Goal: Task Accomplishment & Management: Complete application form

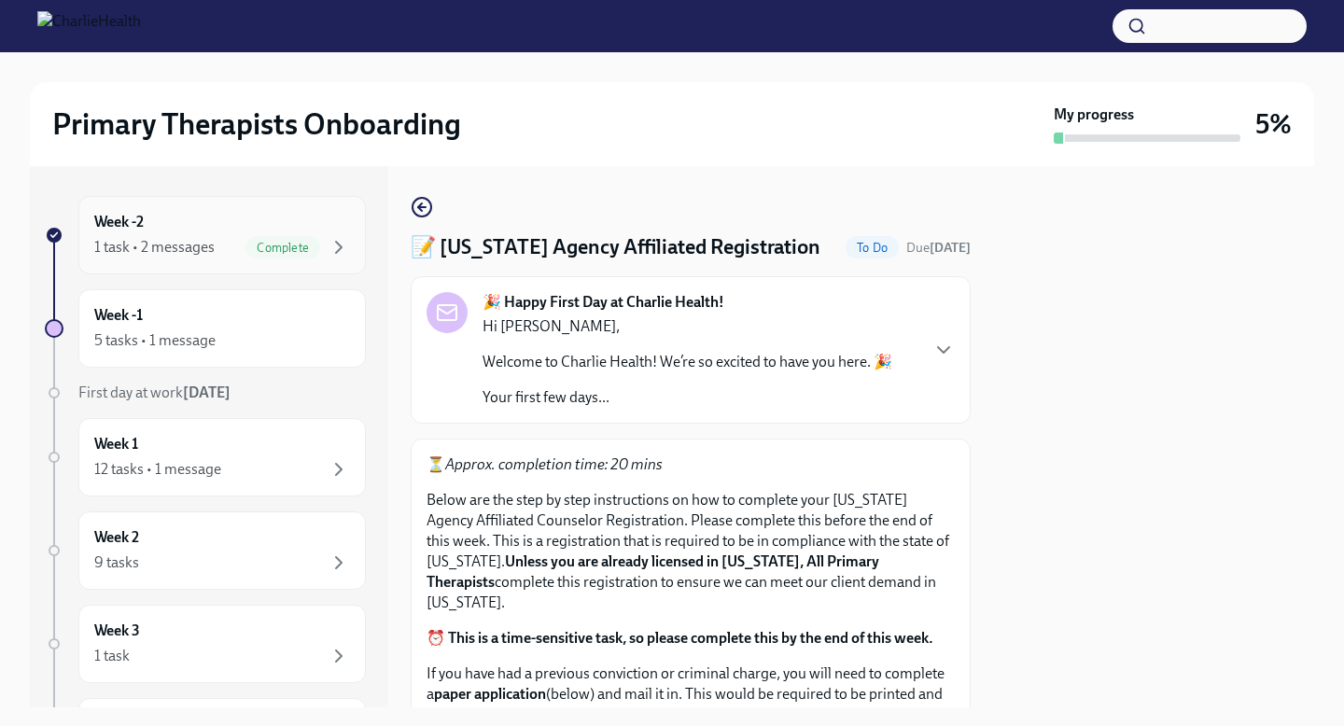
click at [263, 245] on span "Complete" at bounding box center [283, 248] width 75 height 14
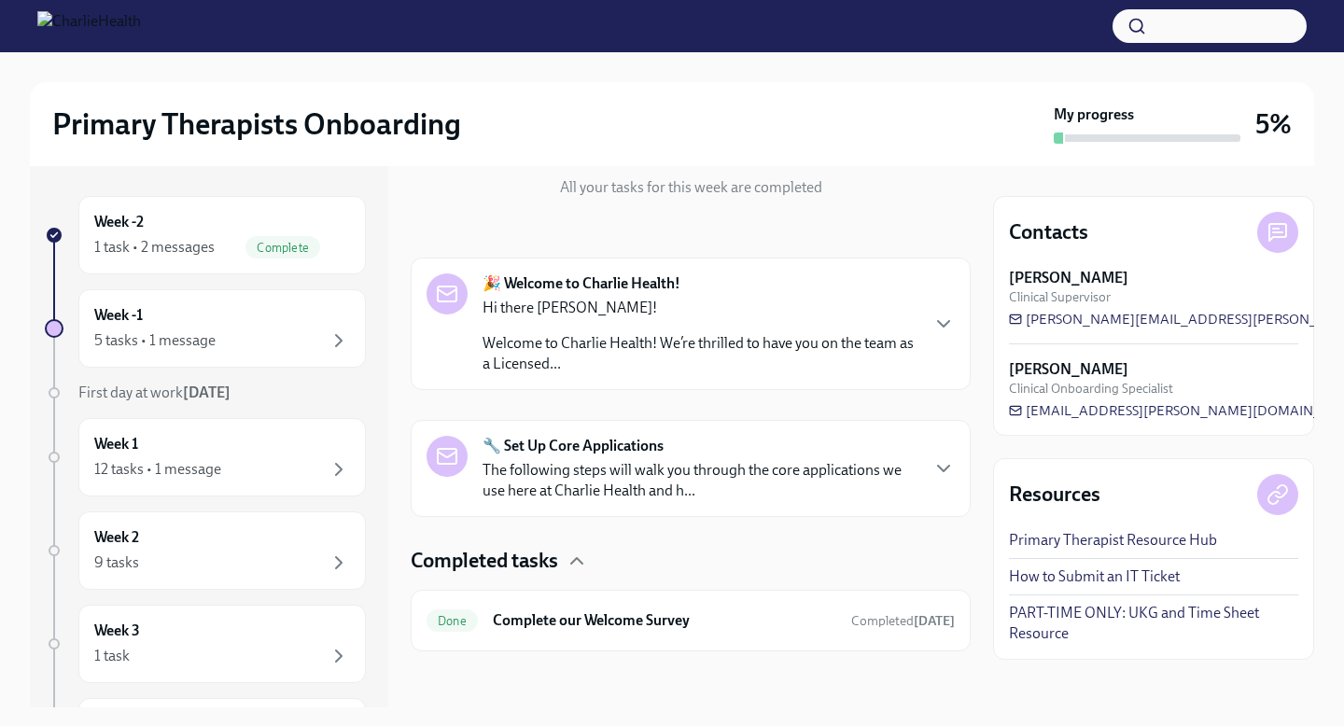
scroll to position [220, 0]
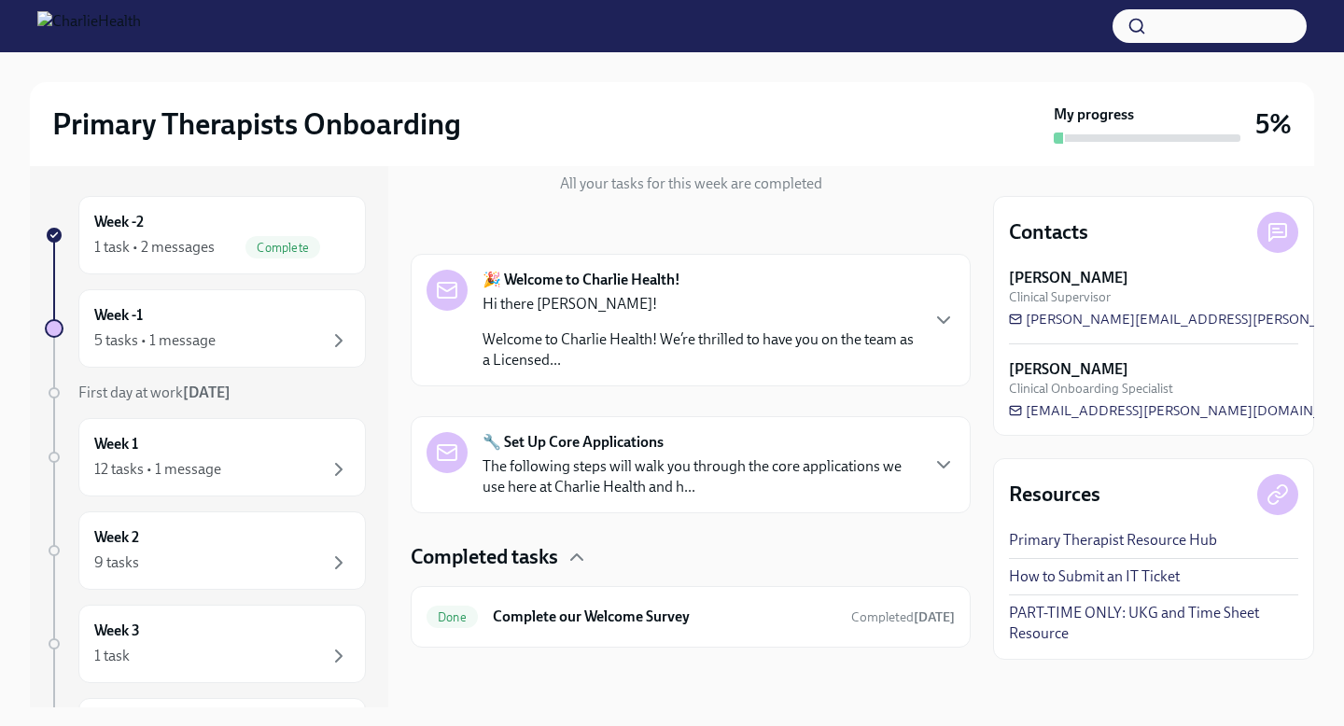
click at [688, 321] on div "Hi there [PERSON_NAME]! Welcome to Charlie Health! We’re thrilled to have you o…" at bounding box center [700, 332] width 435 height 77
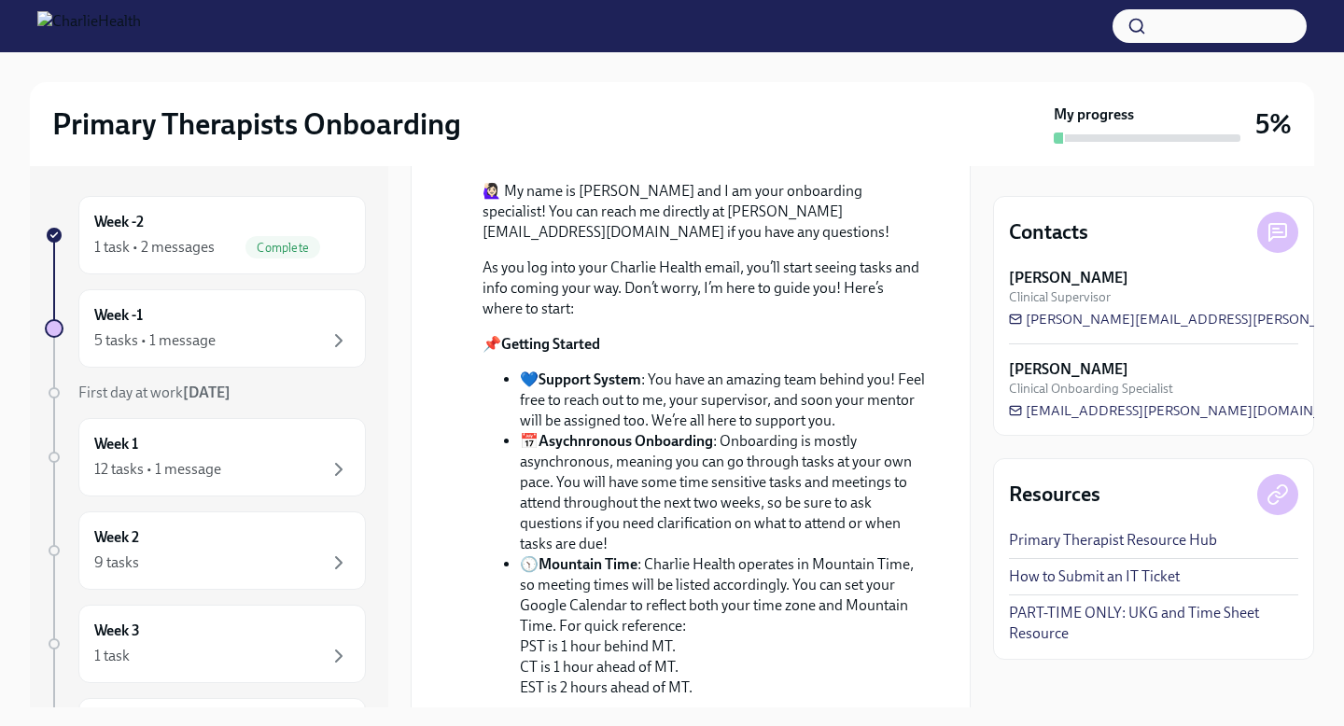
scroll to position [0, 0]
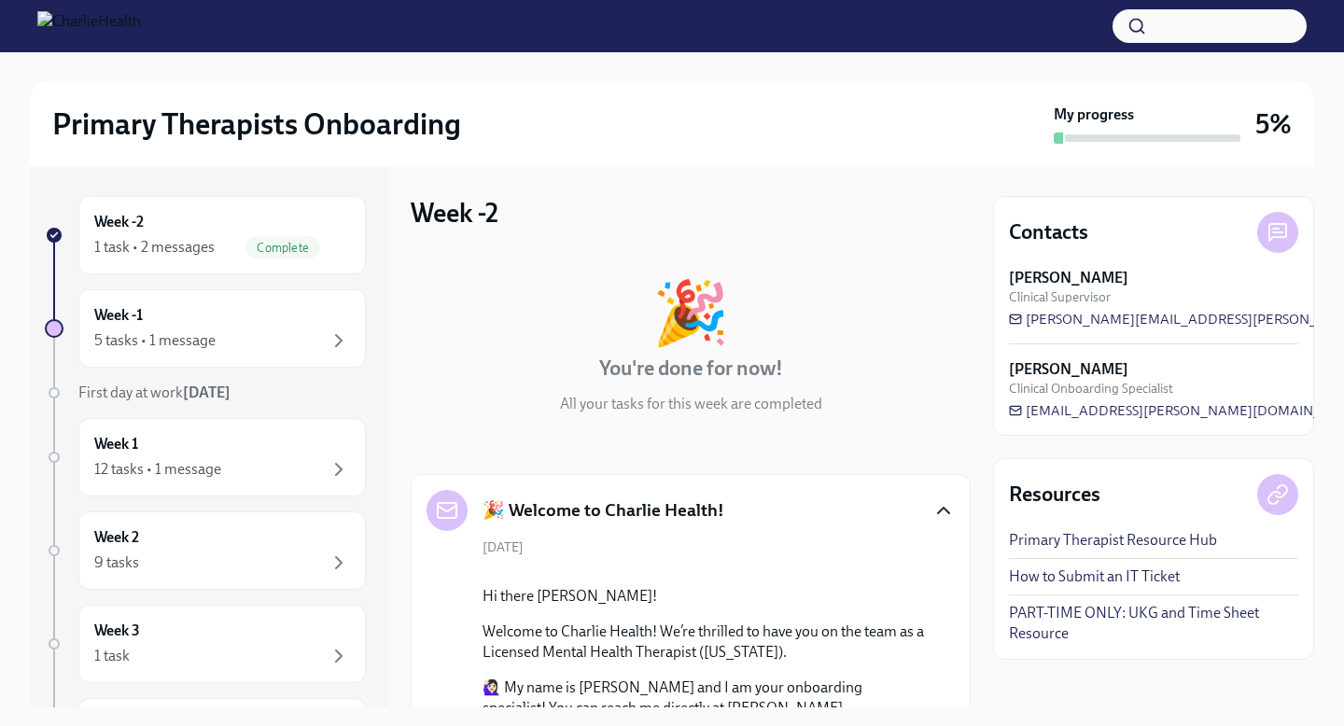
click at [939, 515] on icon "button" at bounding box center [944, 511] width 22 height 22
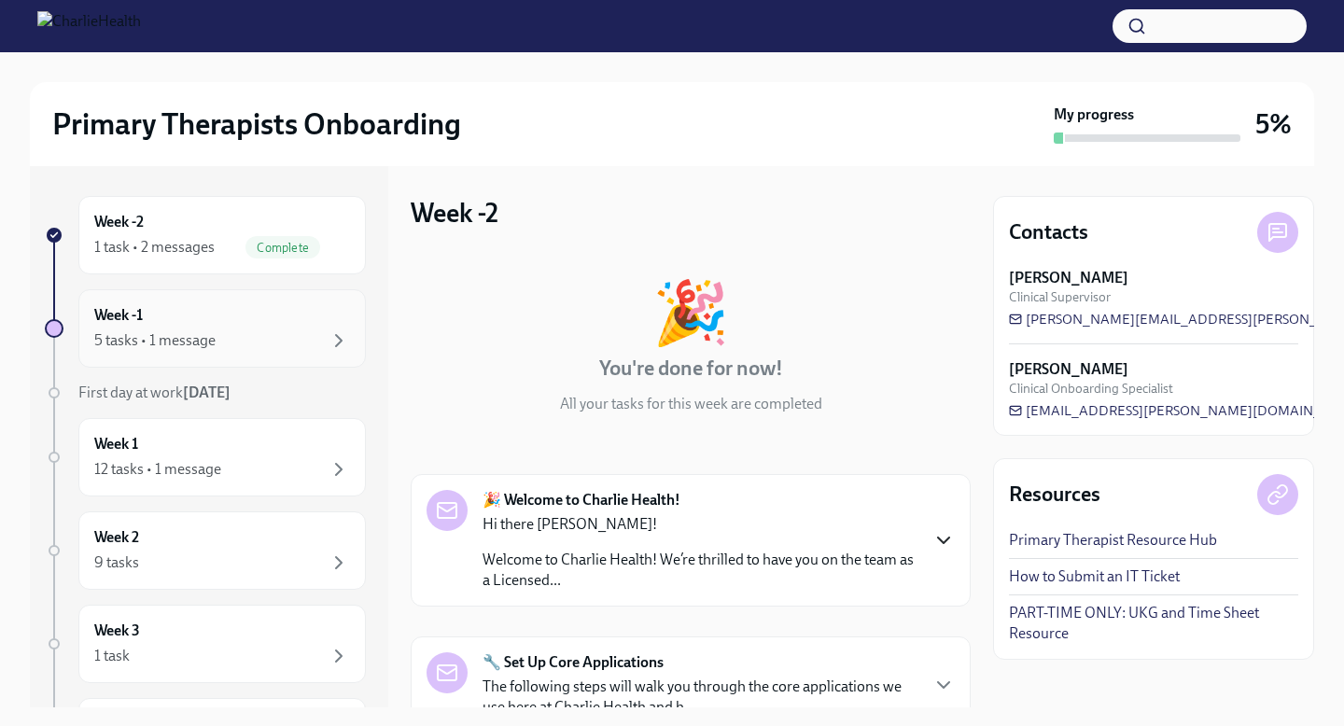
click at [191, 333] on div "5 tasks • 1 message" at bounding box center [154, 341] width 121 height 21
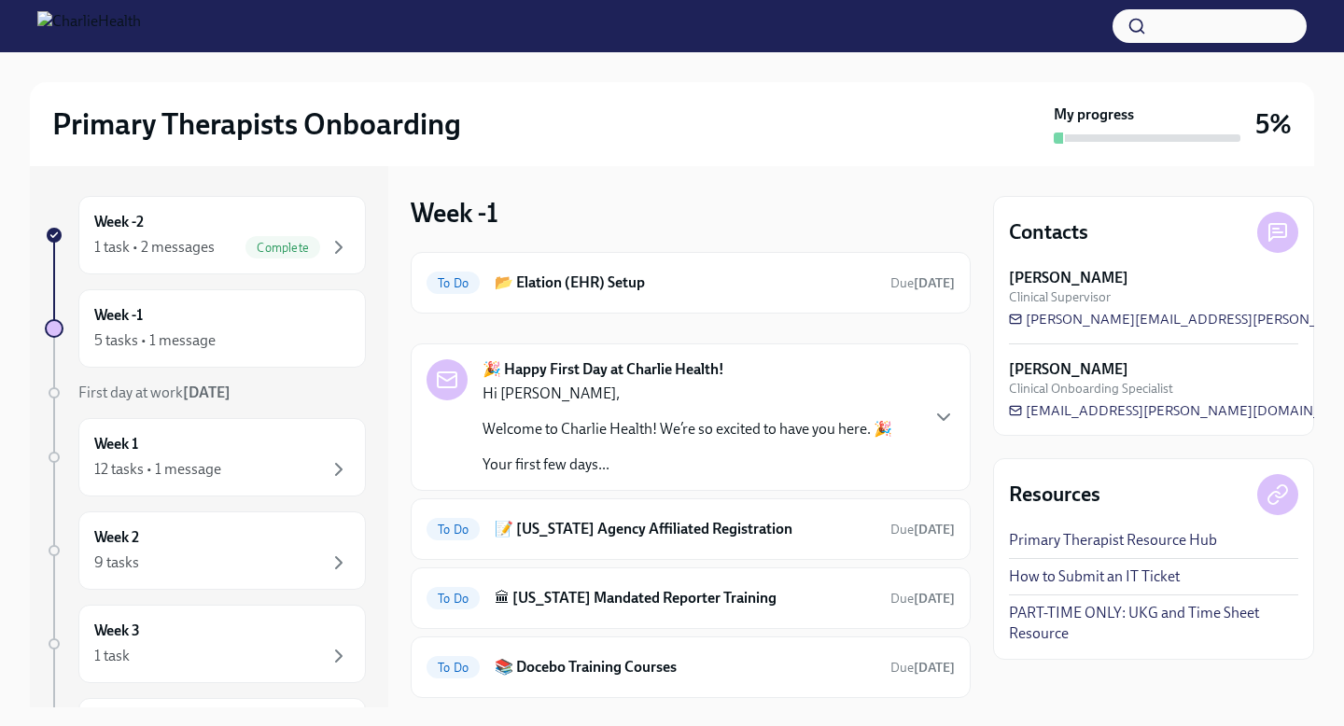
scroll to position [108, 0]
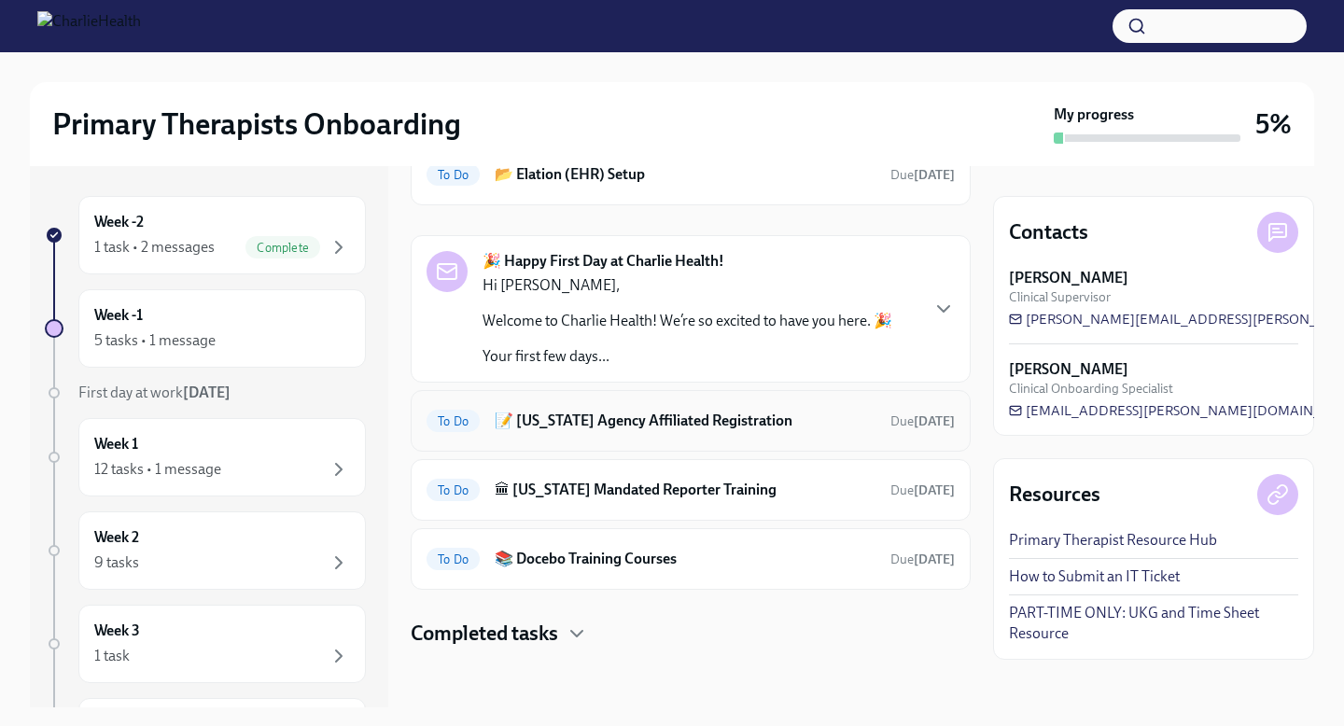
click at [624, 427] on h6 "📝 [US_STATE] Agency Affiliated Registration" at bounding box center [685, 421] width 381 height 21
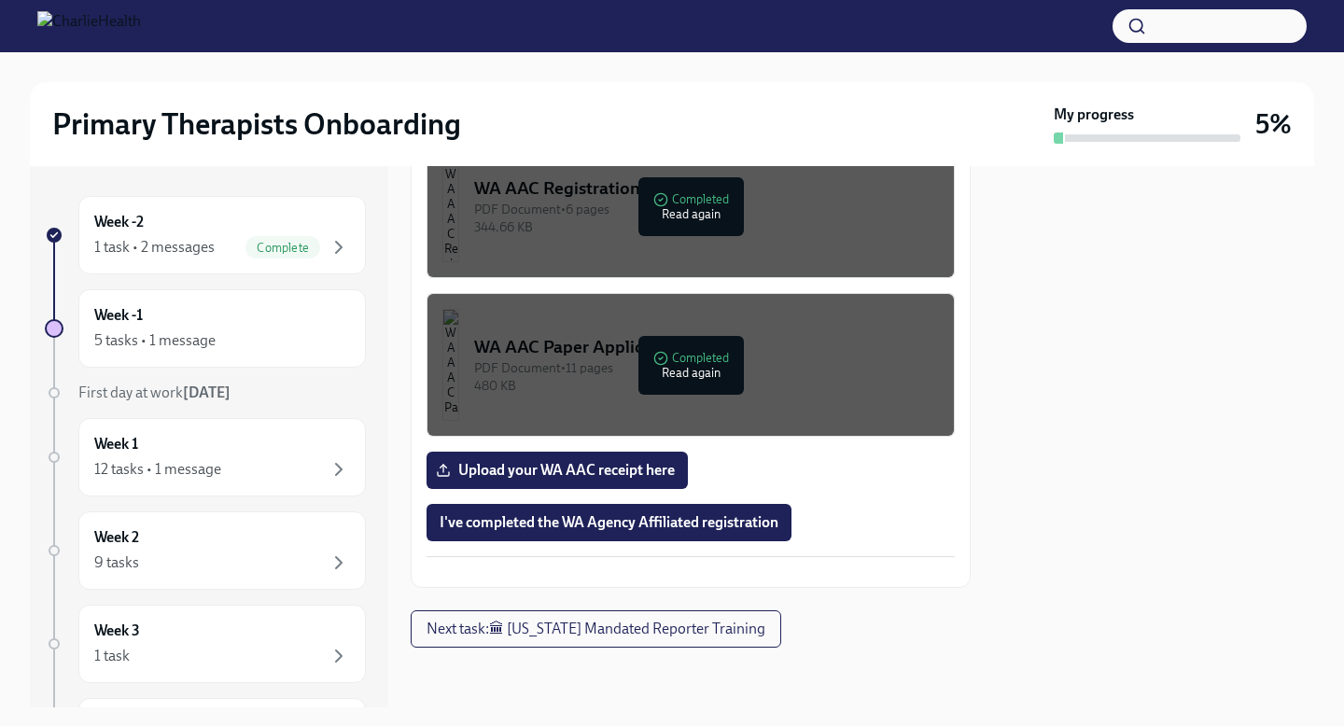
scroll to position [1181, 0]
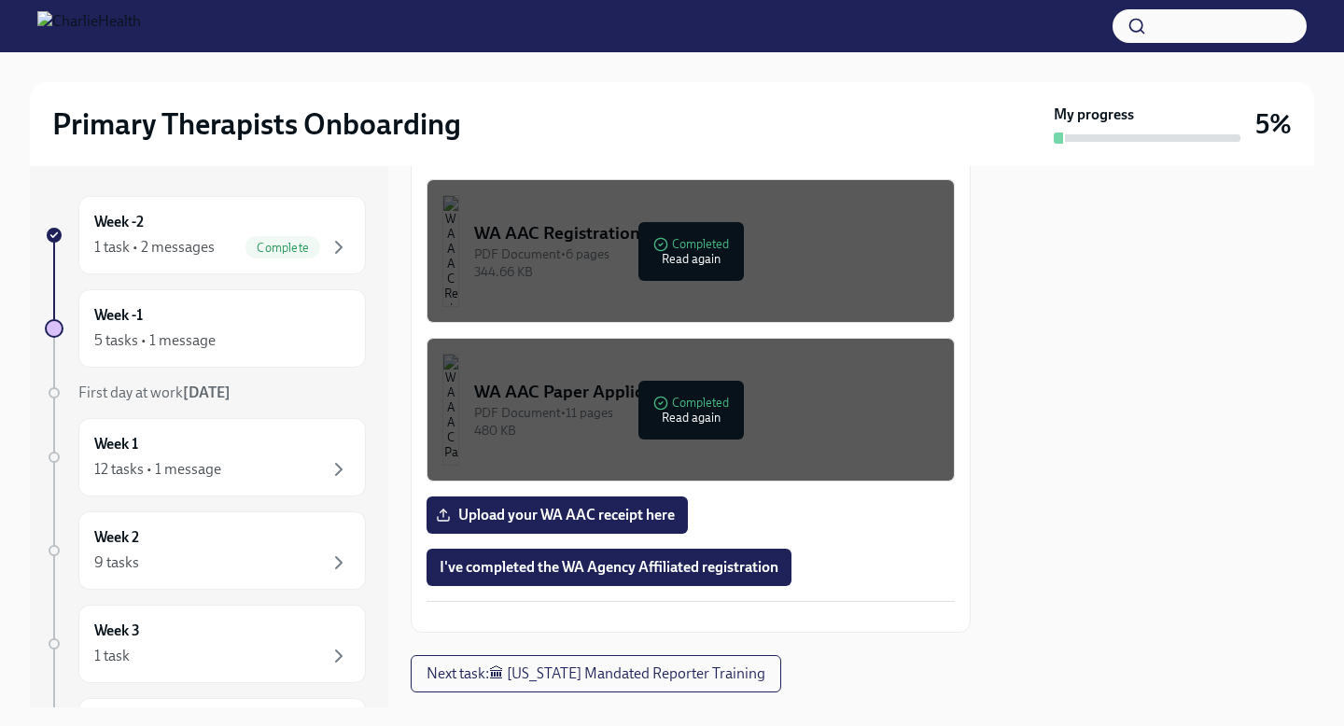
click at [716, 260] on div "PDF Document • 6 pages" at bounding box center [706, 255] width 465 height 18
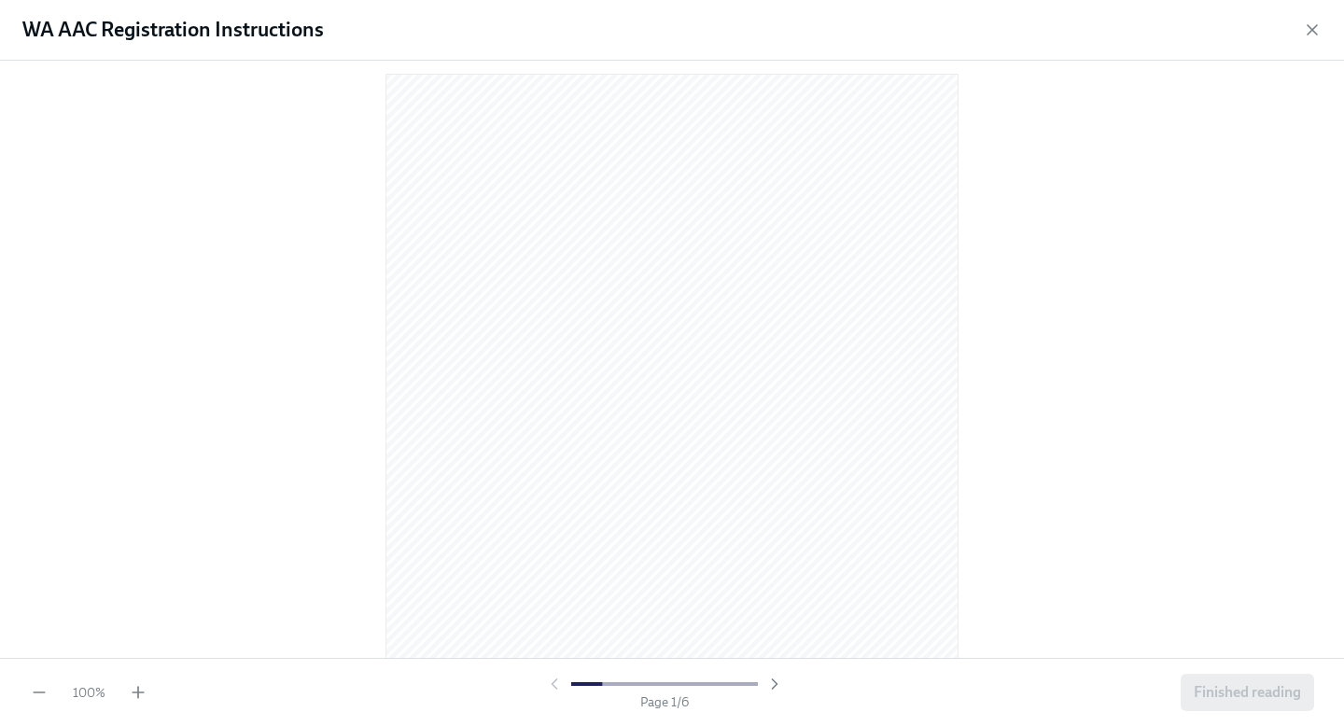
scroll to position [0, 0]
click at [1316, 38] on icon "button" at bounding box center [1312, 30] width 19 height 19
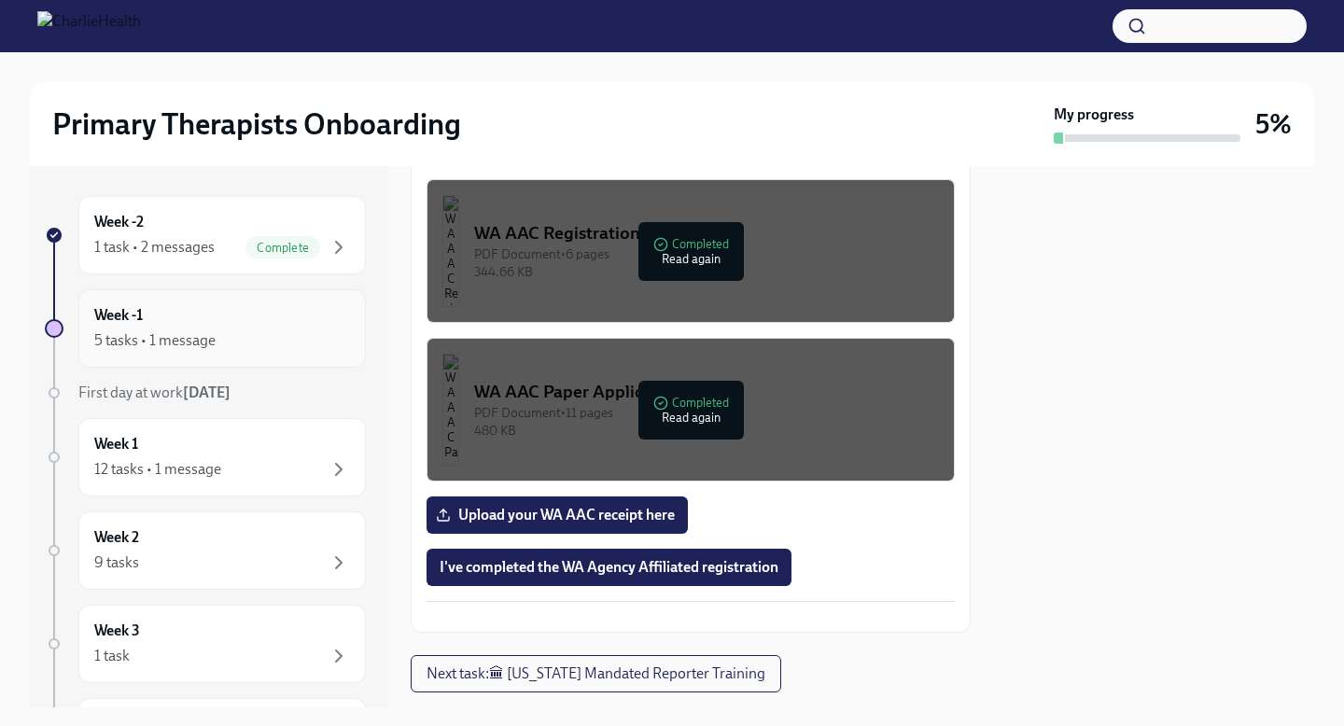
click at [205, 316] on div "Week -1 5 tasks • 1 message" at bounding box center [222, 328] width 256 height 47
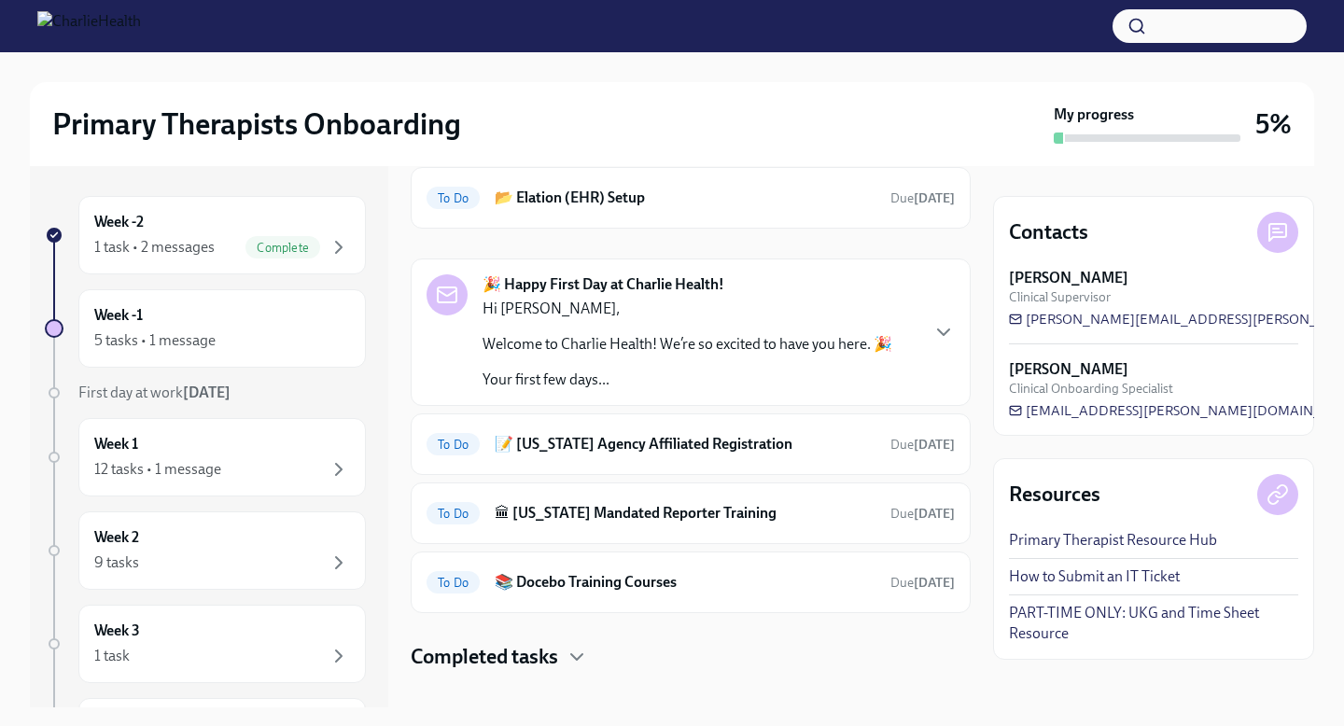
scroll to position [108, 0]
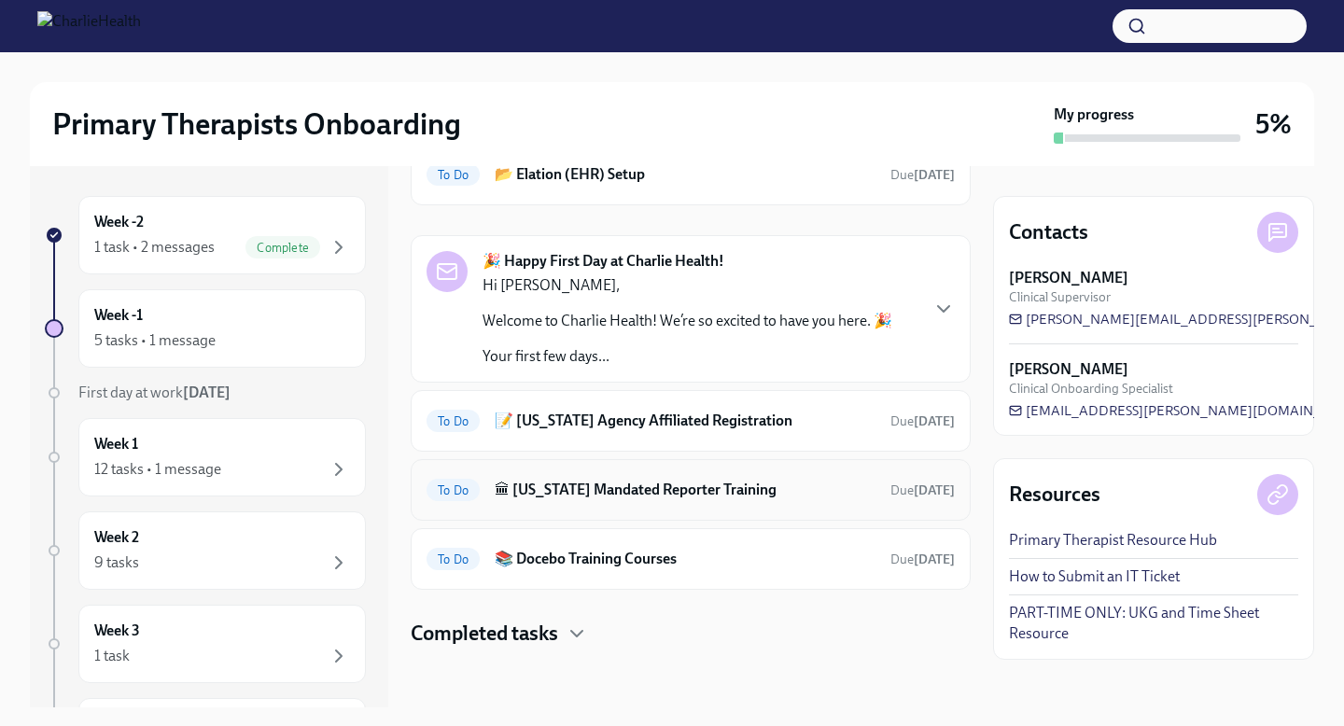
click at [641, 496] on h6 "🏛 [US_STATE] Mandated Reporter Training" at bounding box center [685, 490] width 381 height 21
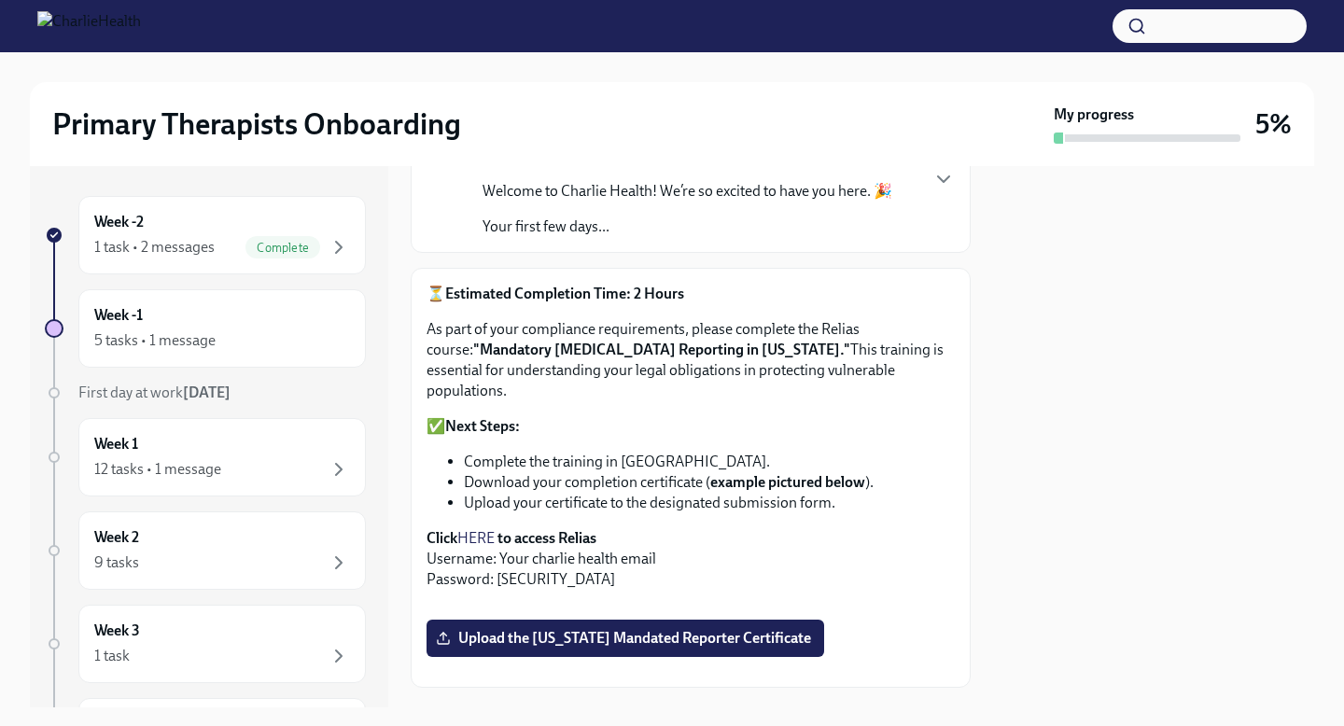
scroll to position [187, 0]
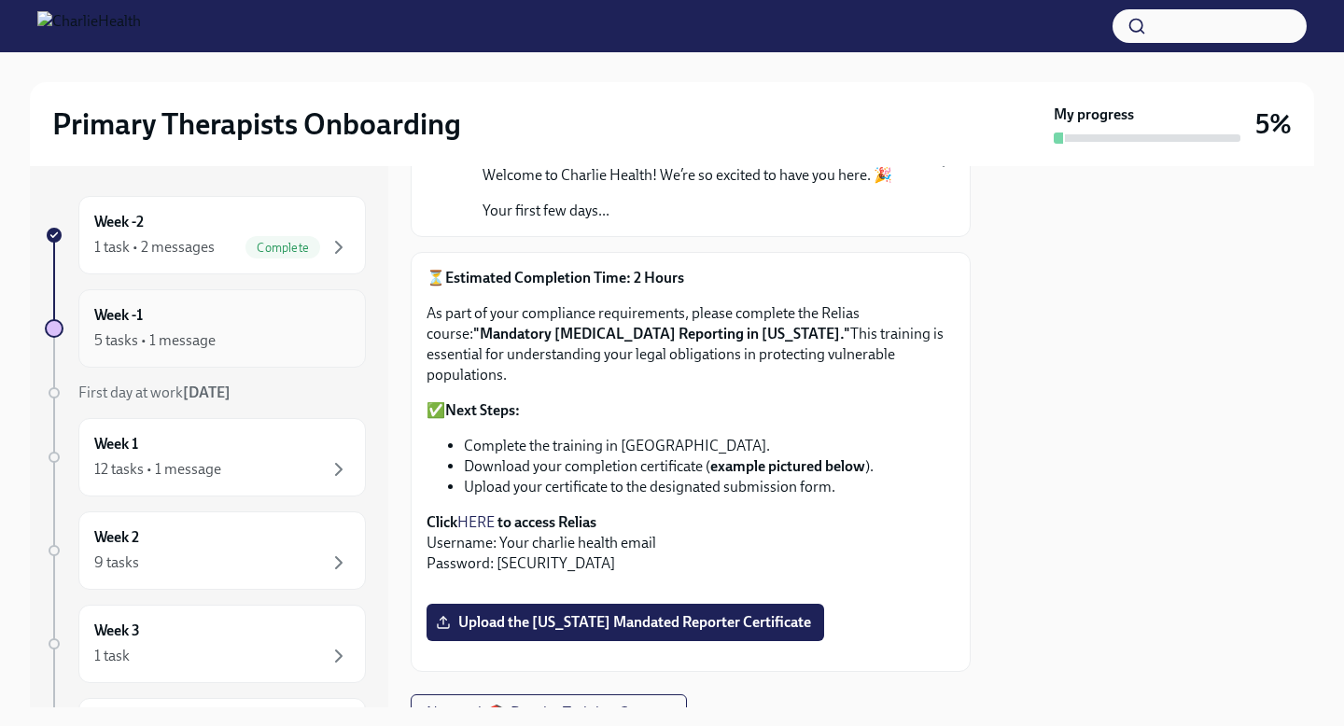
click at [266, 305] on div "Week -1 5 tasks • 1 message" at bounding box center [222, 328] width 256 height 47
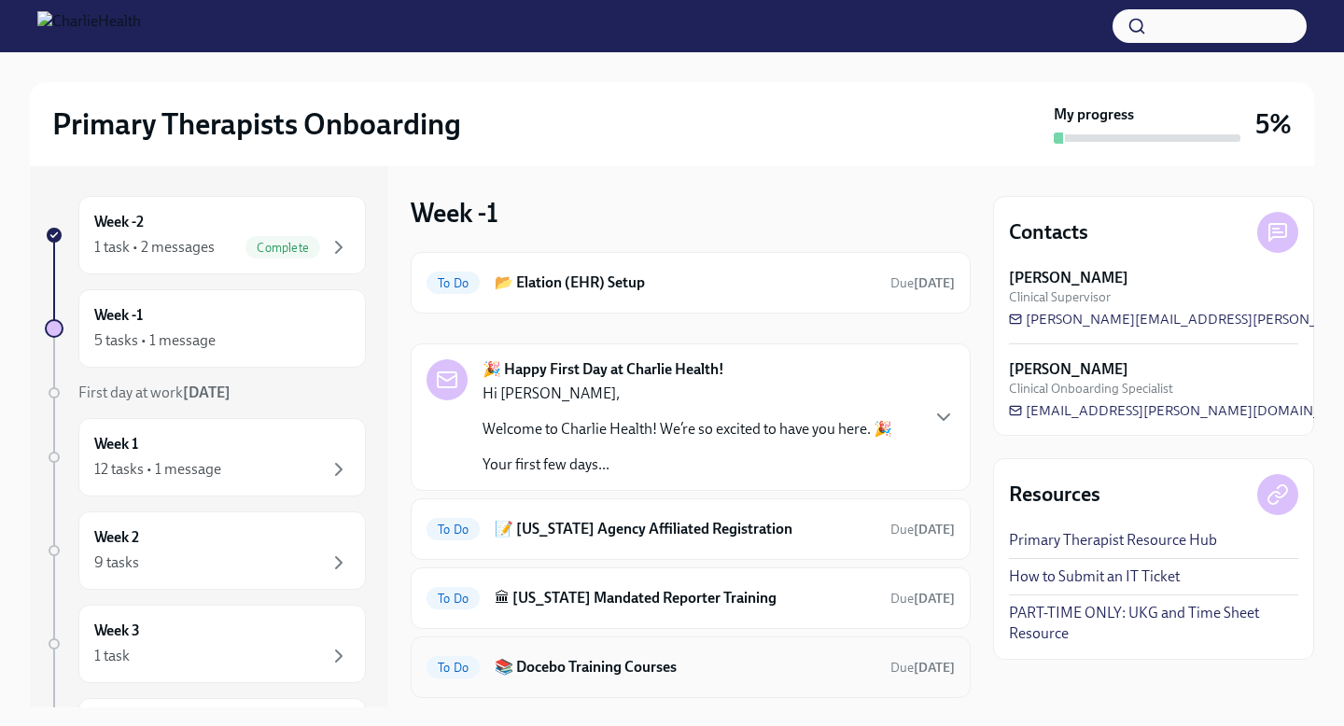
click at [535, 675] on h6 "📚 Docebo Training Courses" at bounding box center [685, 667] width 381 height 21
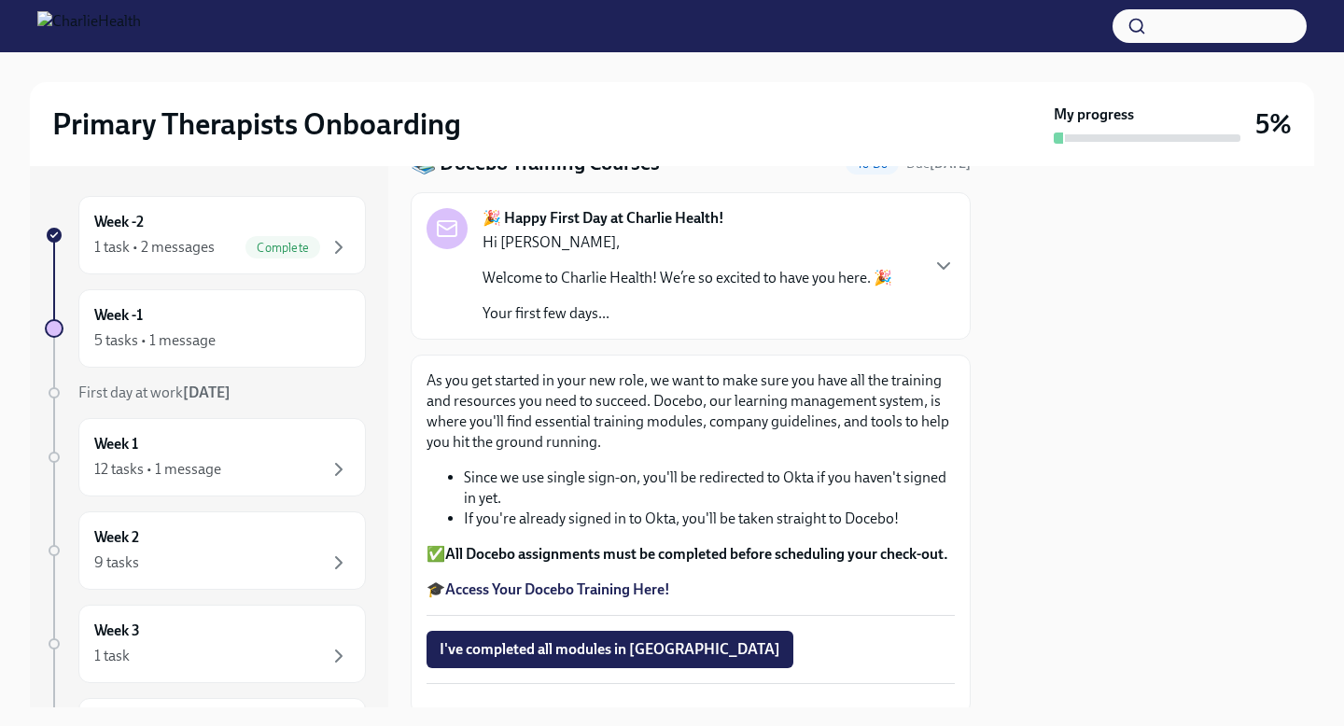
scroll to position [86, 0]
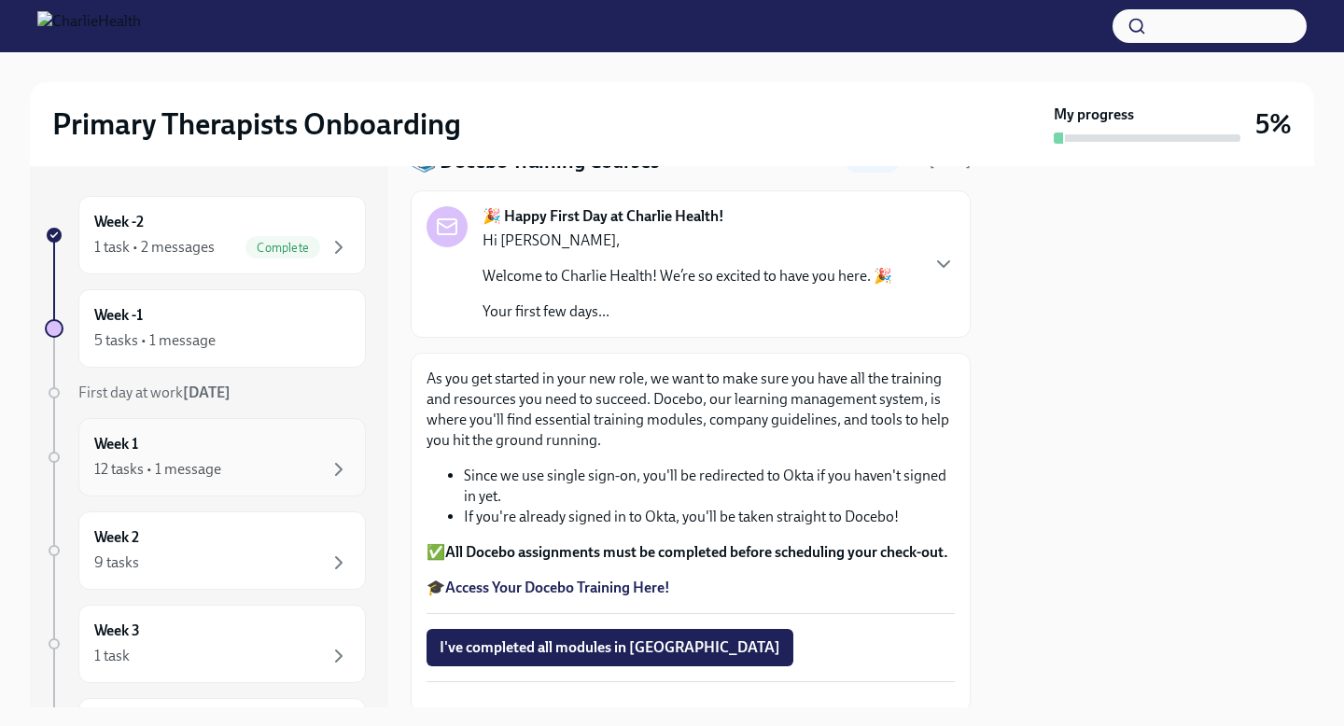
click at [270, 462] on div "12 tasks • 1 message" at bounding box center [222, 469] width 256 height 22
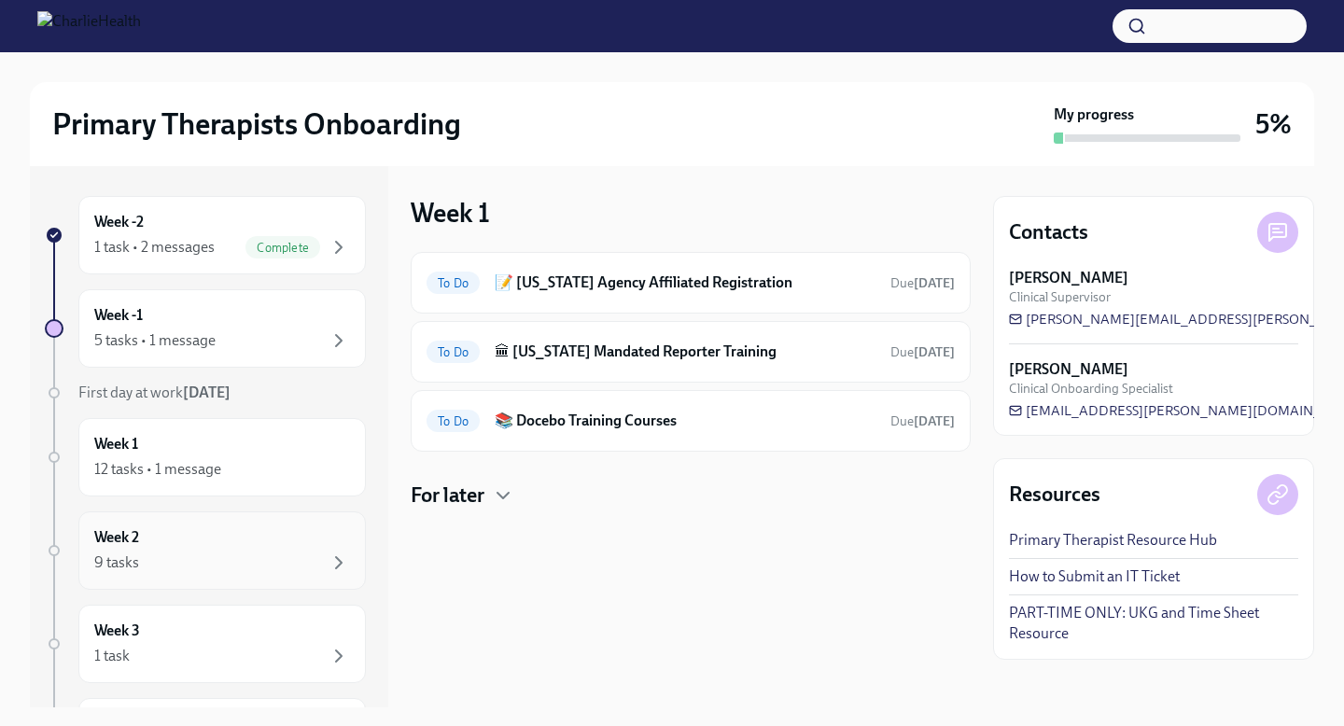
click at [272, 555] on div "9 tasks" at bounding box center [222, 563] width 256 height 22
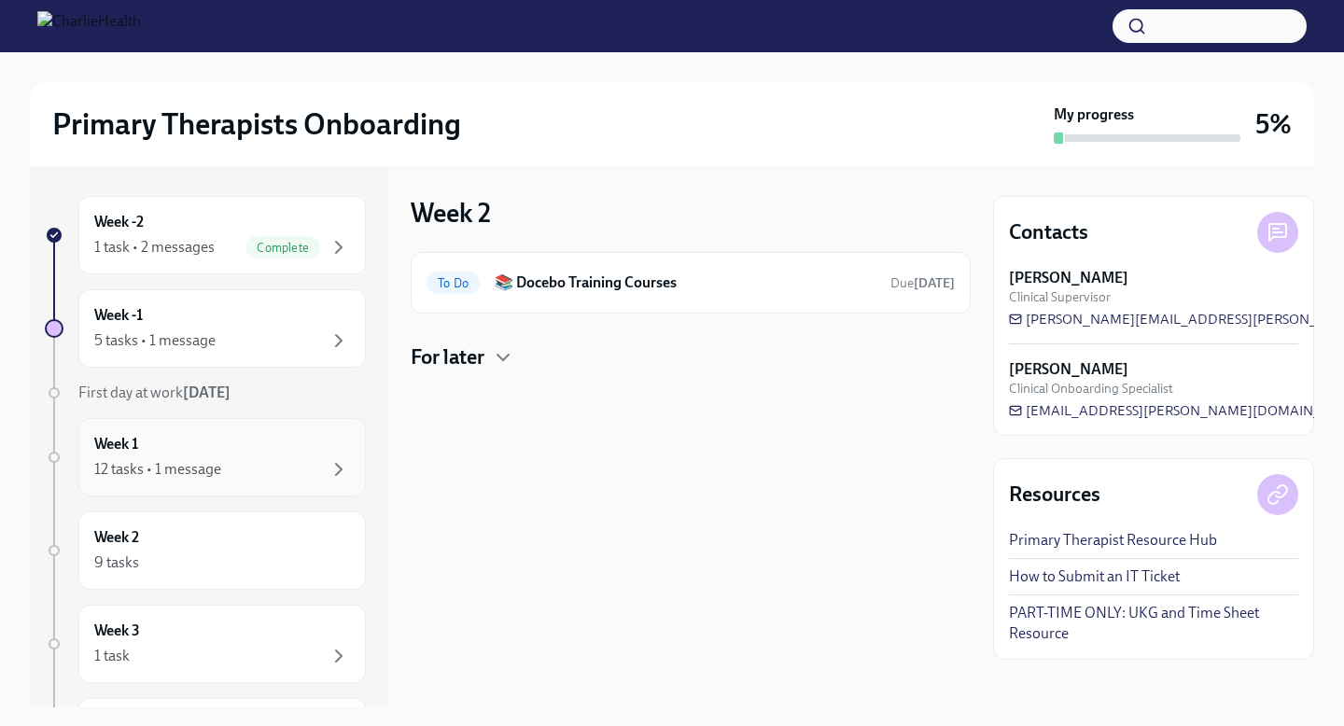
click at [322, 472] on div "12 tasks • 1 message" at bounding box center [222, 469] width 256 height 22
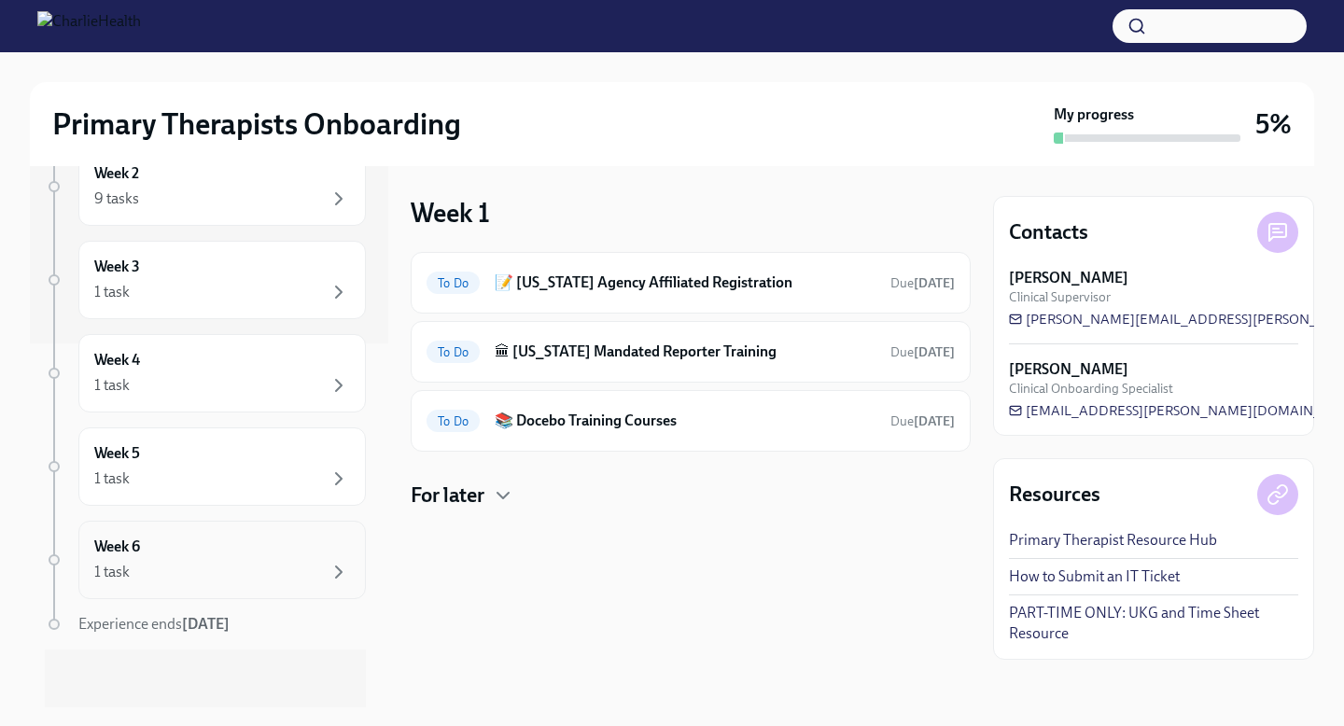
scroll to position [366, 0]
click at [303, 189] on div "9 tasks" at bounding box center [222, 197] width 256 height 22
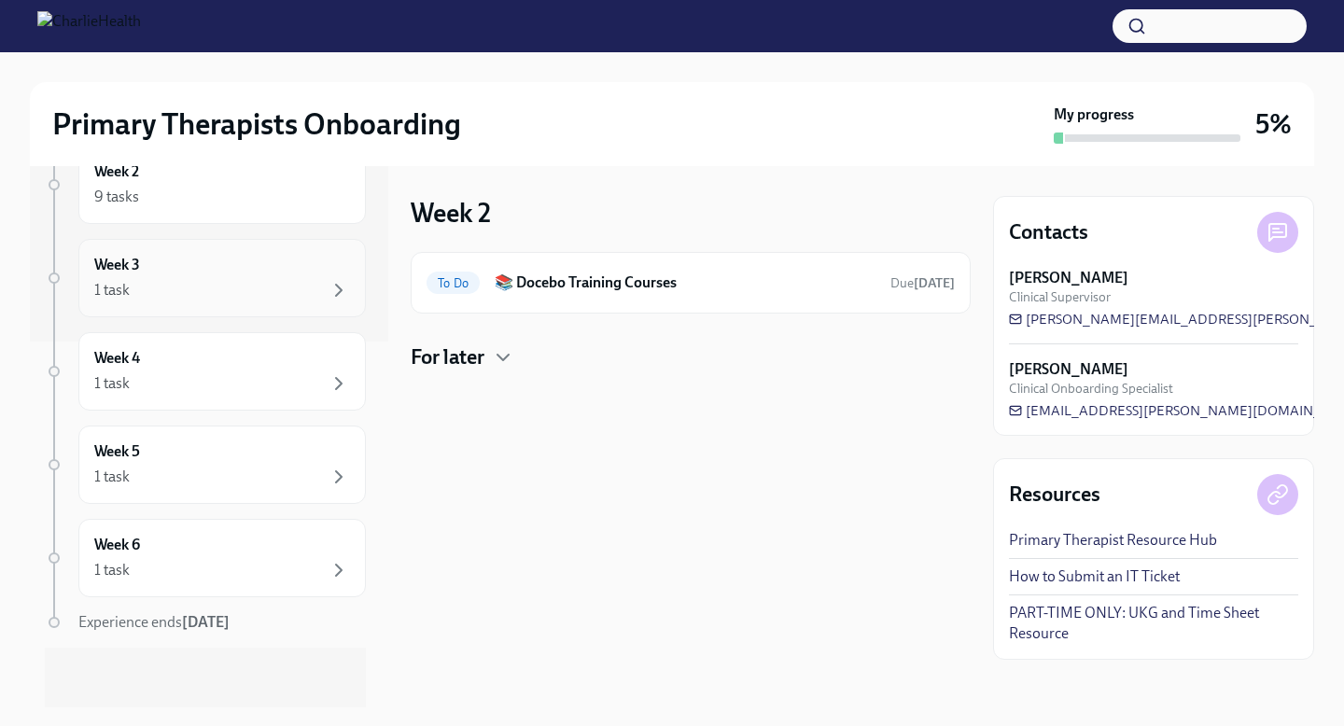
click at [290, 276] on div "Week 3 1 task" at bounding box center [222, 278] width 256 height 47
click at [572, 290] on h6 "Provide an FBI Clearance Letter for [US_STATE]" at bounding box center [697, 283] width 357 height 21
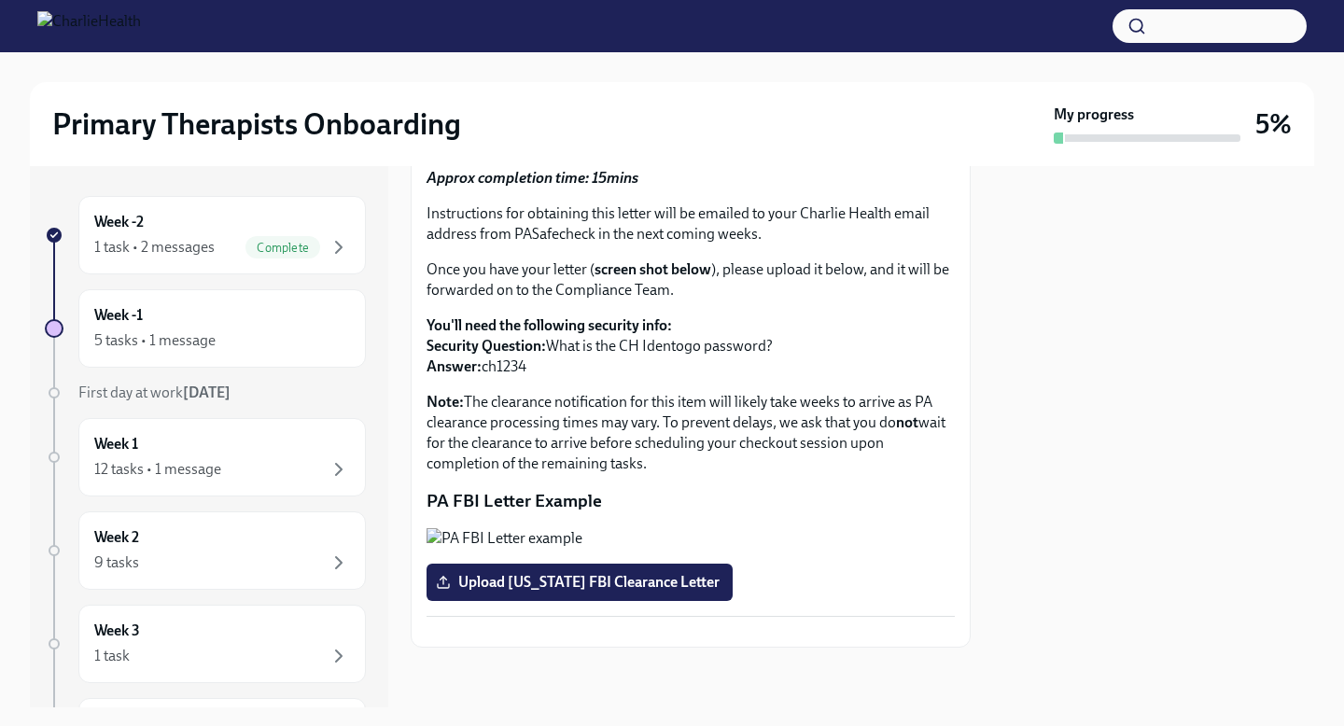
scroll to position [350, 0]
click at [220, 334] on div "5 tasks • 1 message" at bounding box center [222, 341] width 256 height 22
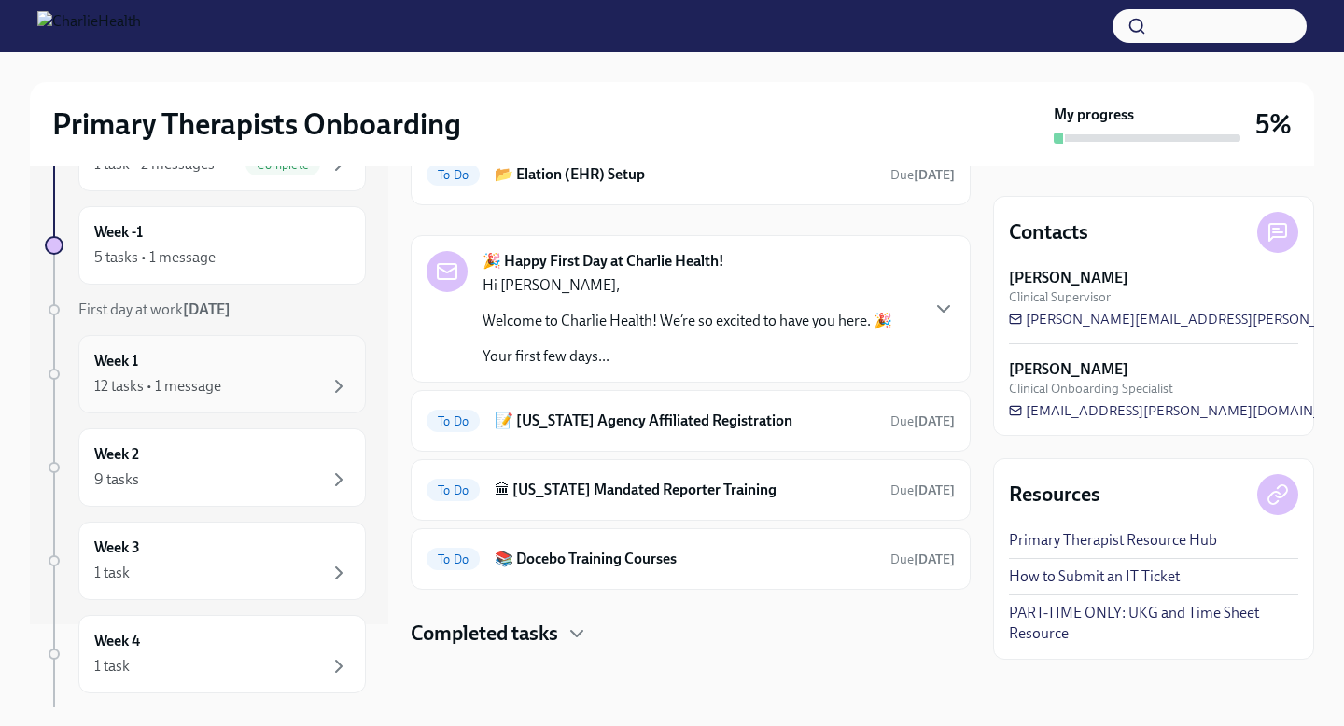
scroll to position [105, 0]
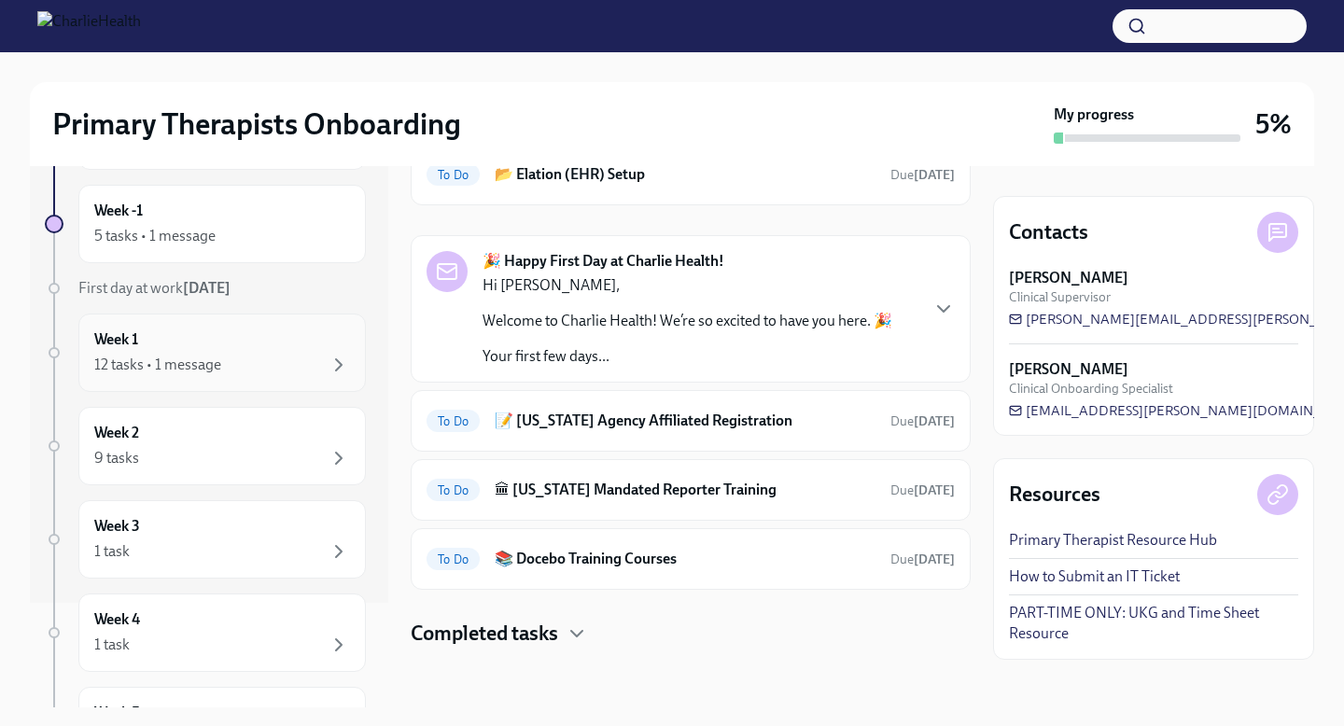
click at [249, 376] on div "Week 1 12 tasks • 1 message" at bounding box center [222, 353] width 288 height 78
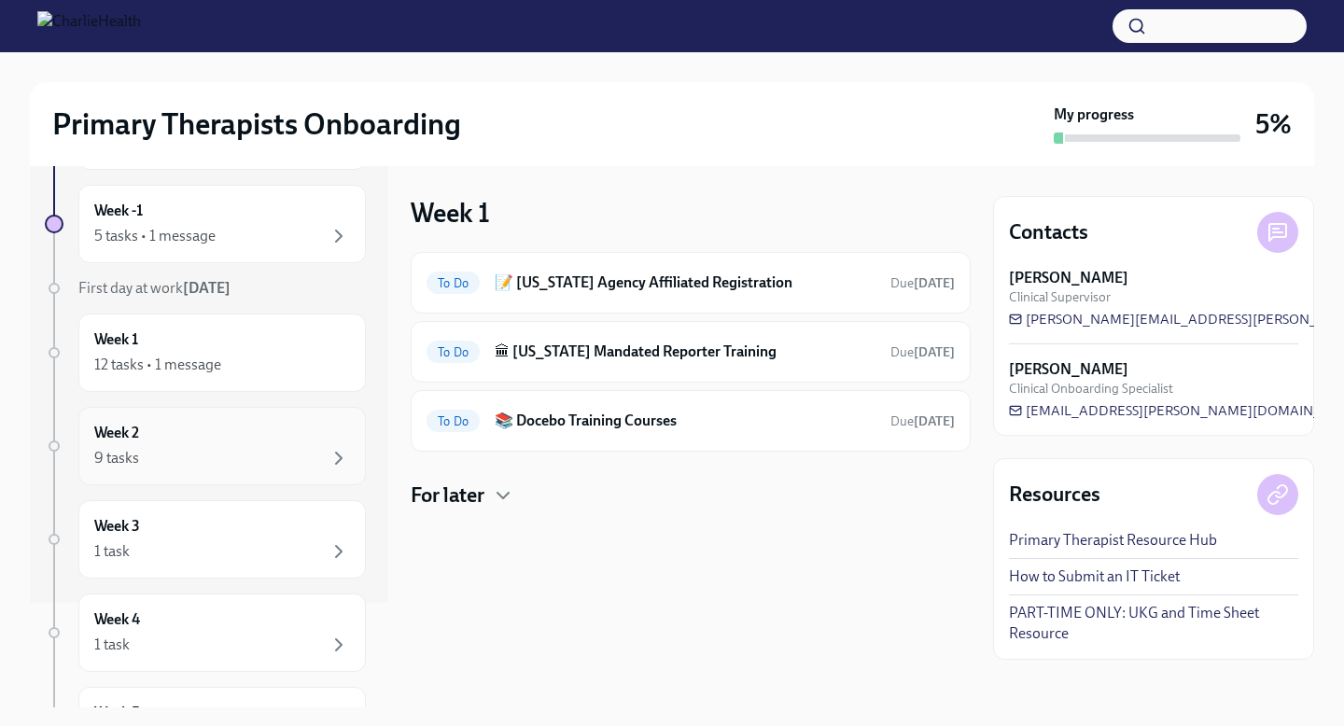
click at [263, 447] on div "9 tasks" at bounding box center [222, 458] width 256 height 22
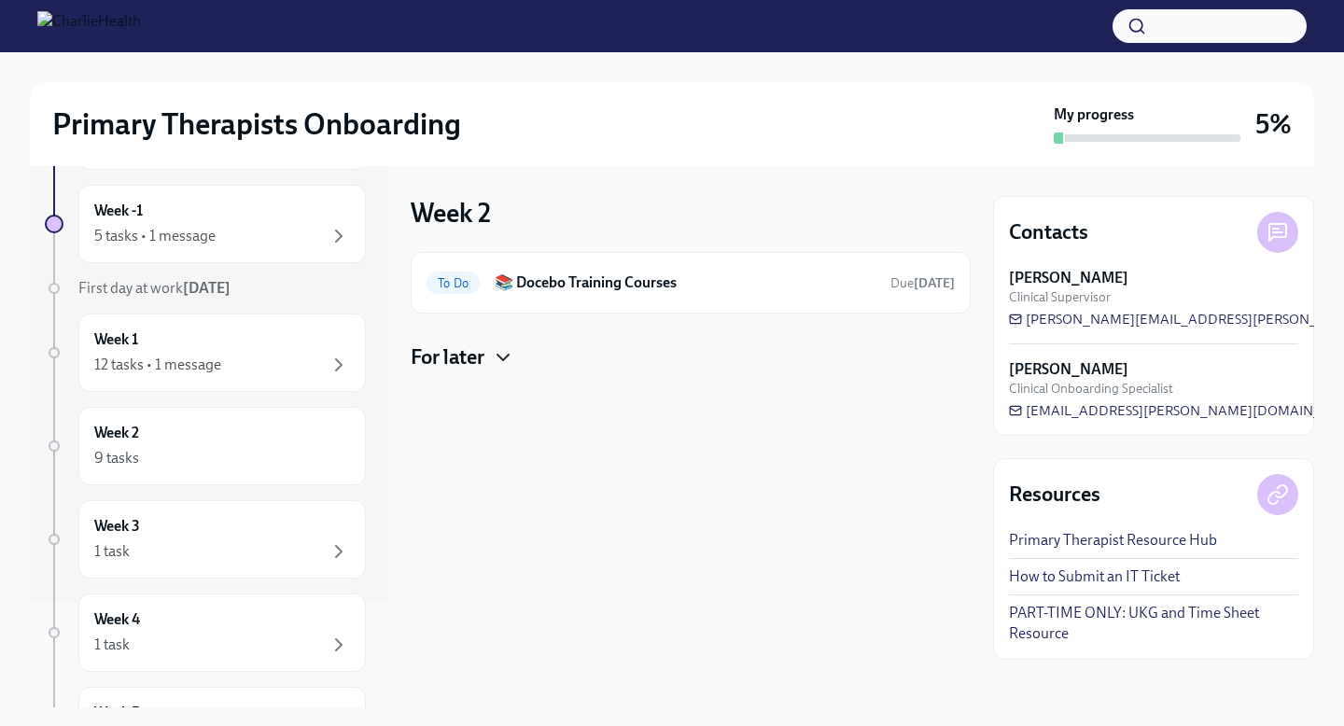
click at [497, 356] on icon "button" at bounding box center [503, 357] width 22 height 22
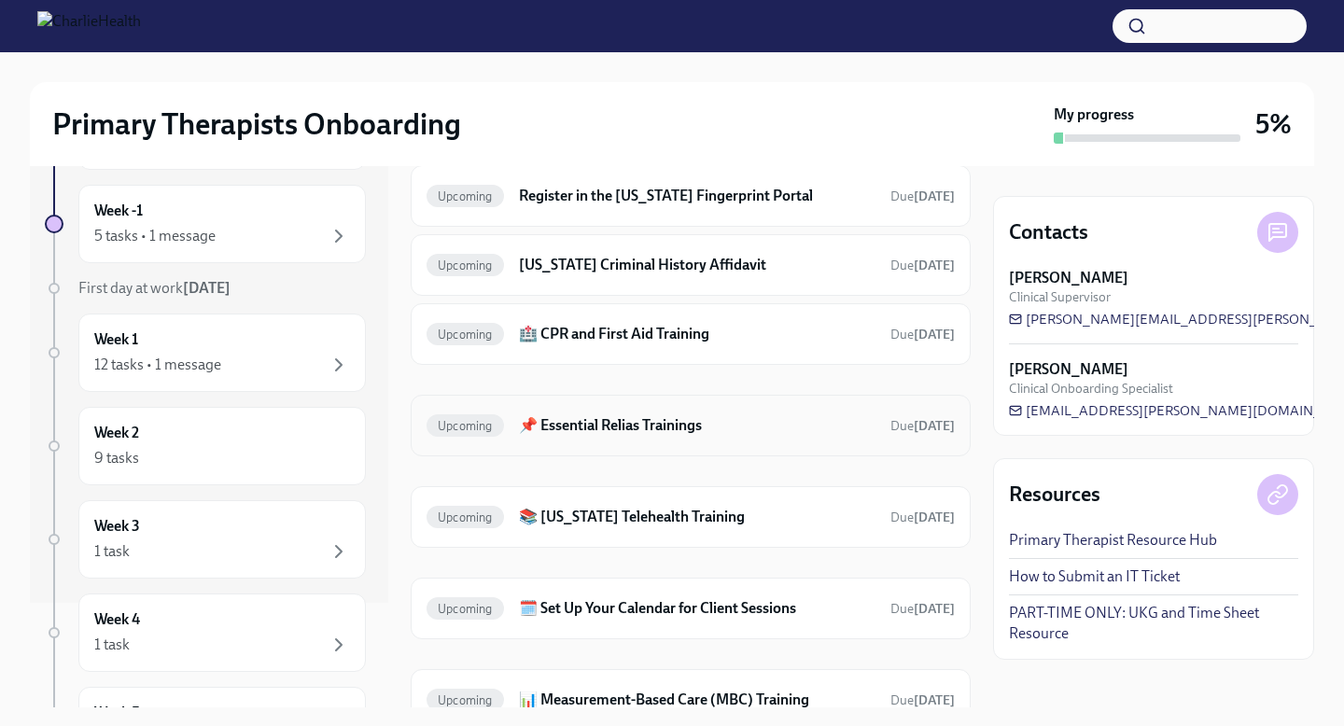
scroll to position [396, 0]
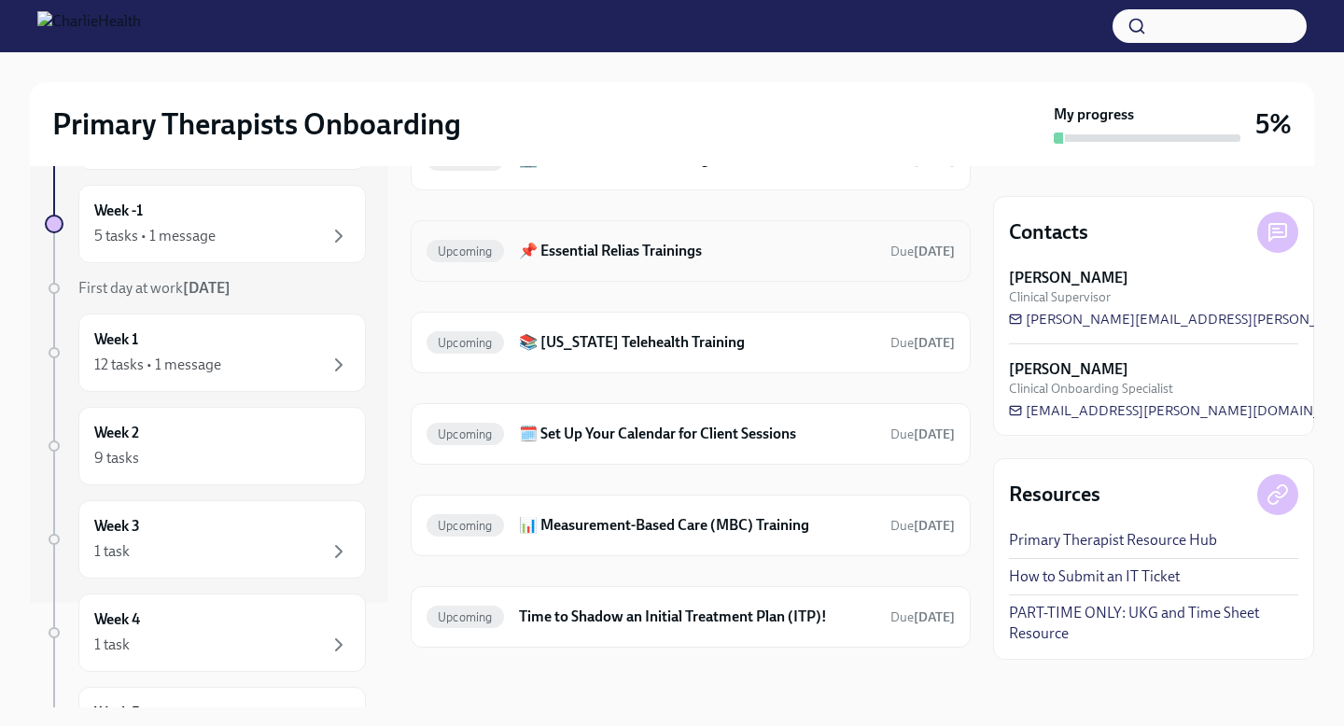
click at [733, 245] on h6 "📌 Essential Relias Trainings" at bounding box center [697, 251] width 357 height 21
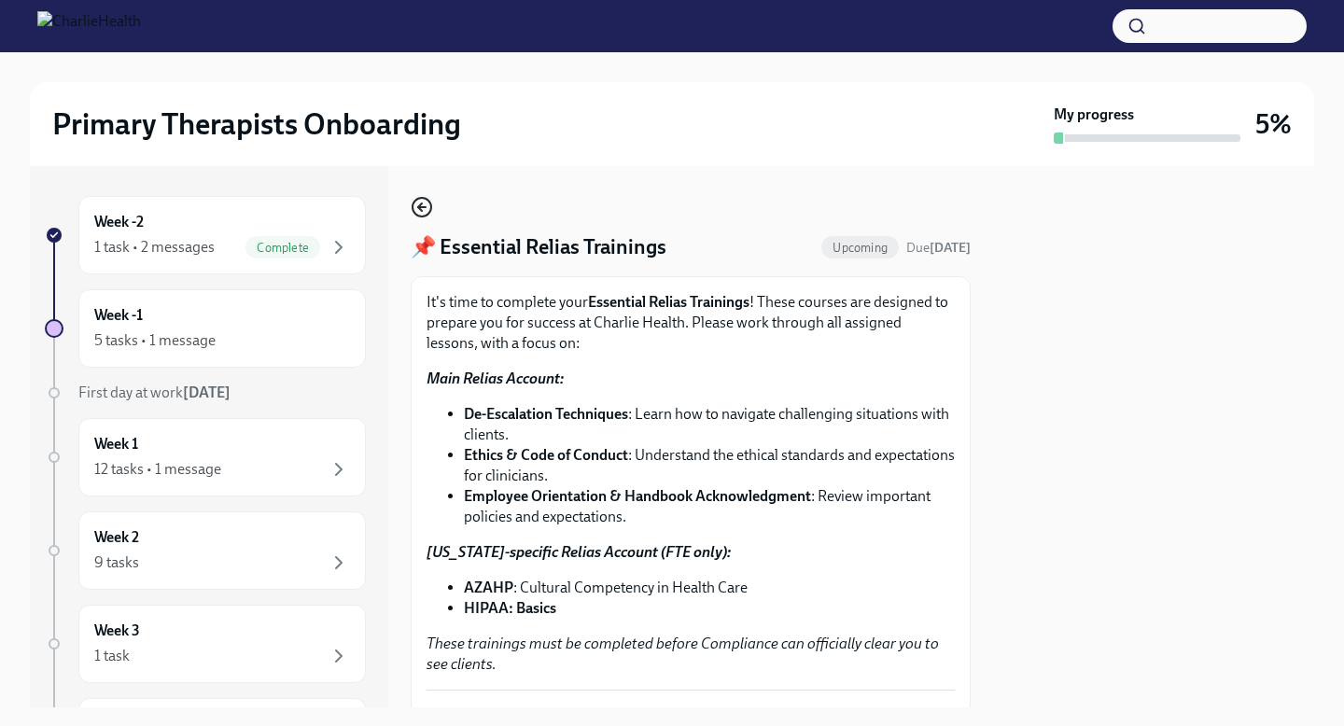
click at [422, 204] on icon "button" at bounding box center [422, 207] width 22 height 22
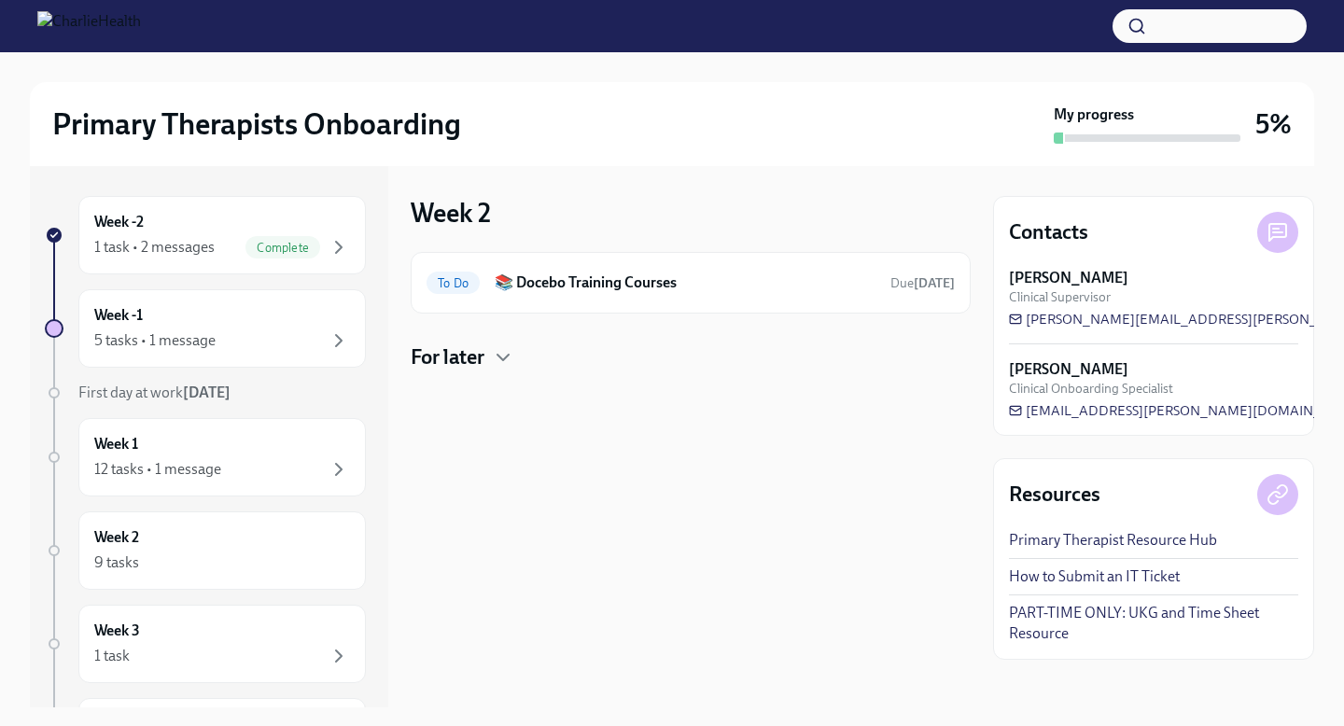
click at [484, 351] on h4 "For later" at bounding box center [448, 358] width 74 height 28
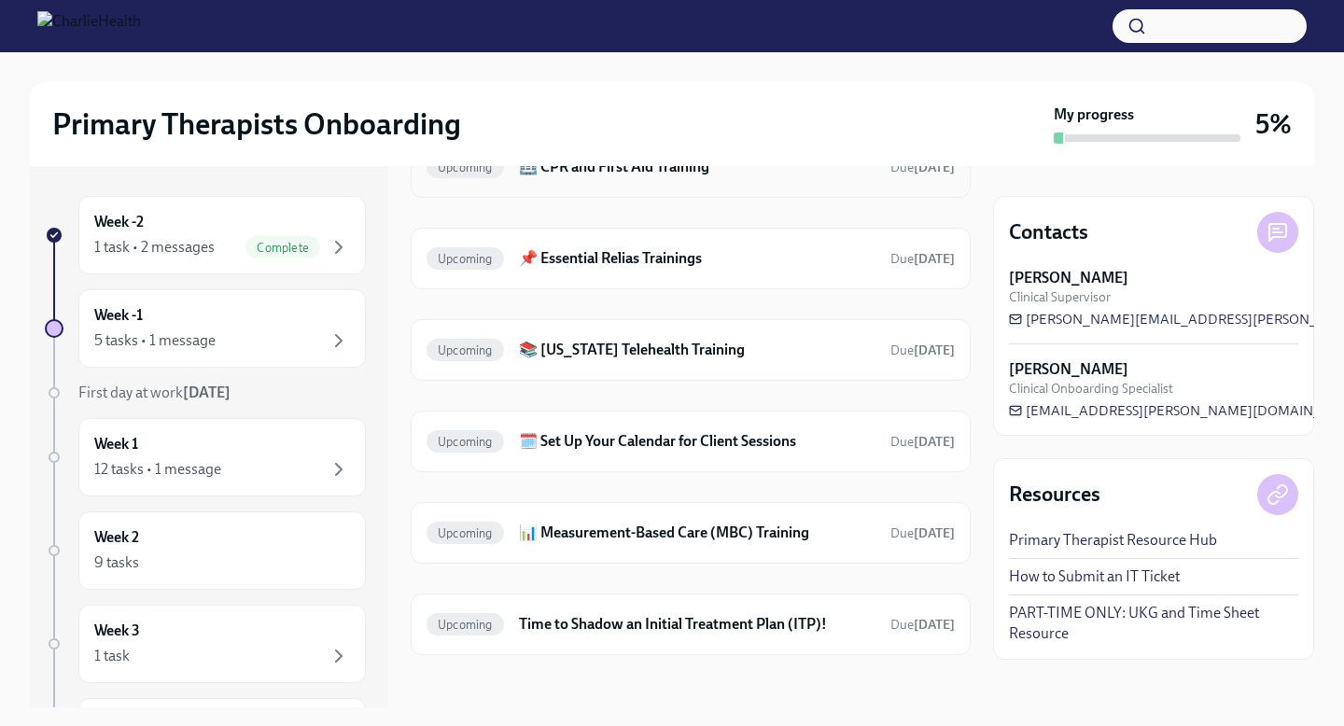
scroll to position [396, 0]
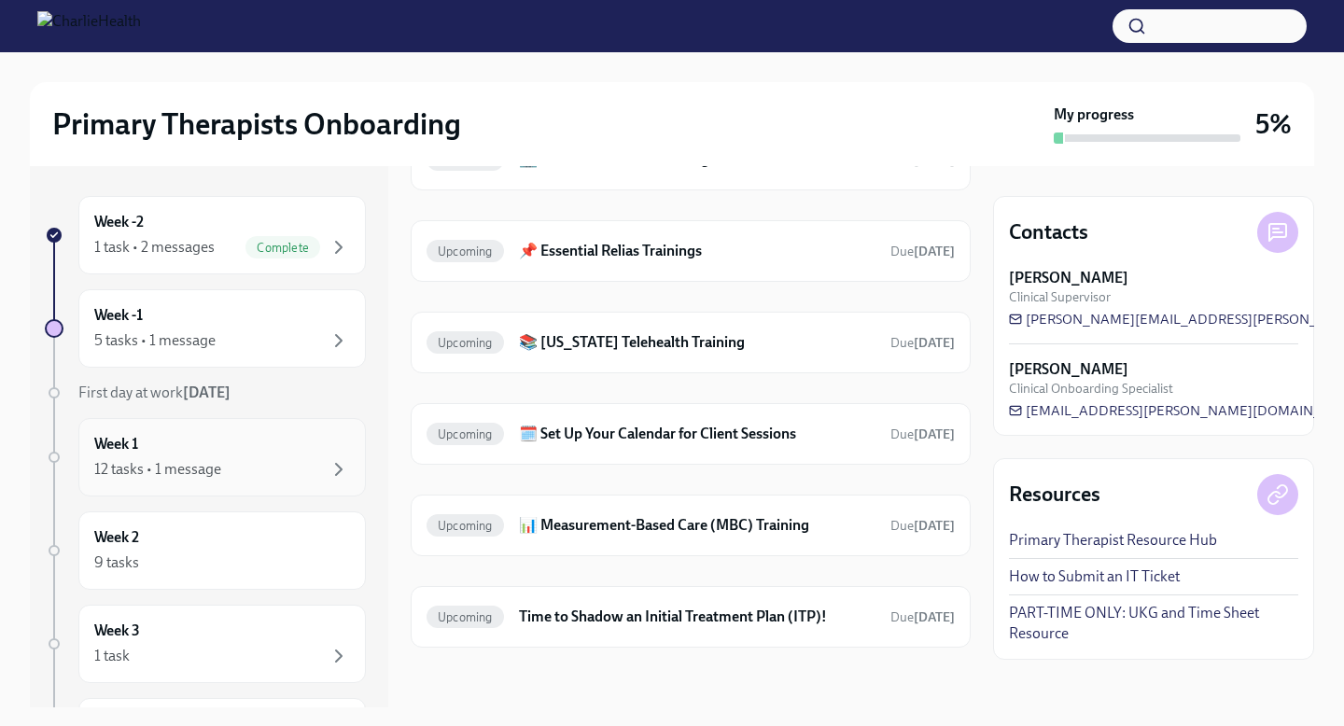
click at [195, 457] on div "Week 1 12 tasks • 1 message" at bounding box center [222, 457] width 256 height 47
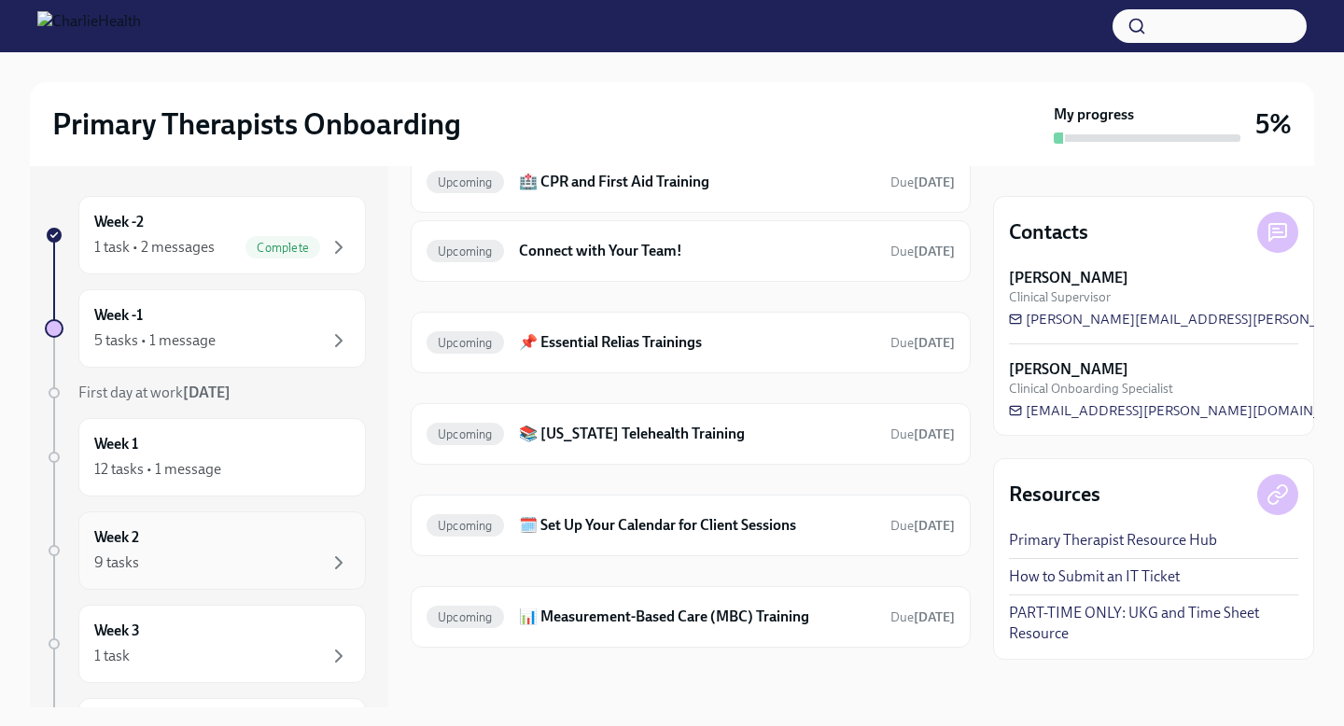
click at [182, 522] on div "Week 2 9 tasks" at bounding box center [222, 551] width 288 height 78
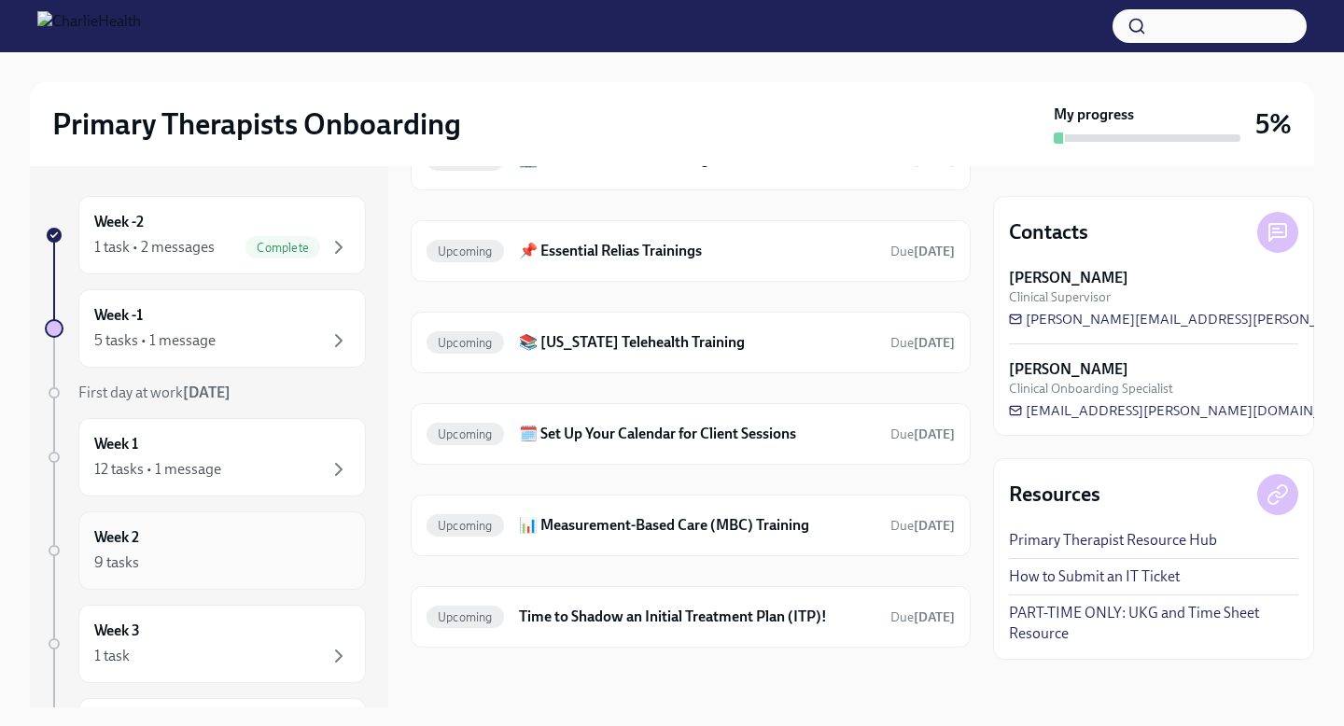
scroll to position [396, 0]
click at [263, 656] on div "1 task" at bounding box center [222, 656] width 256 height 22
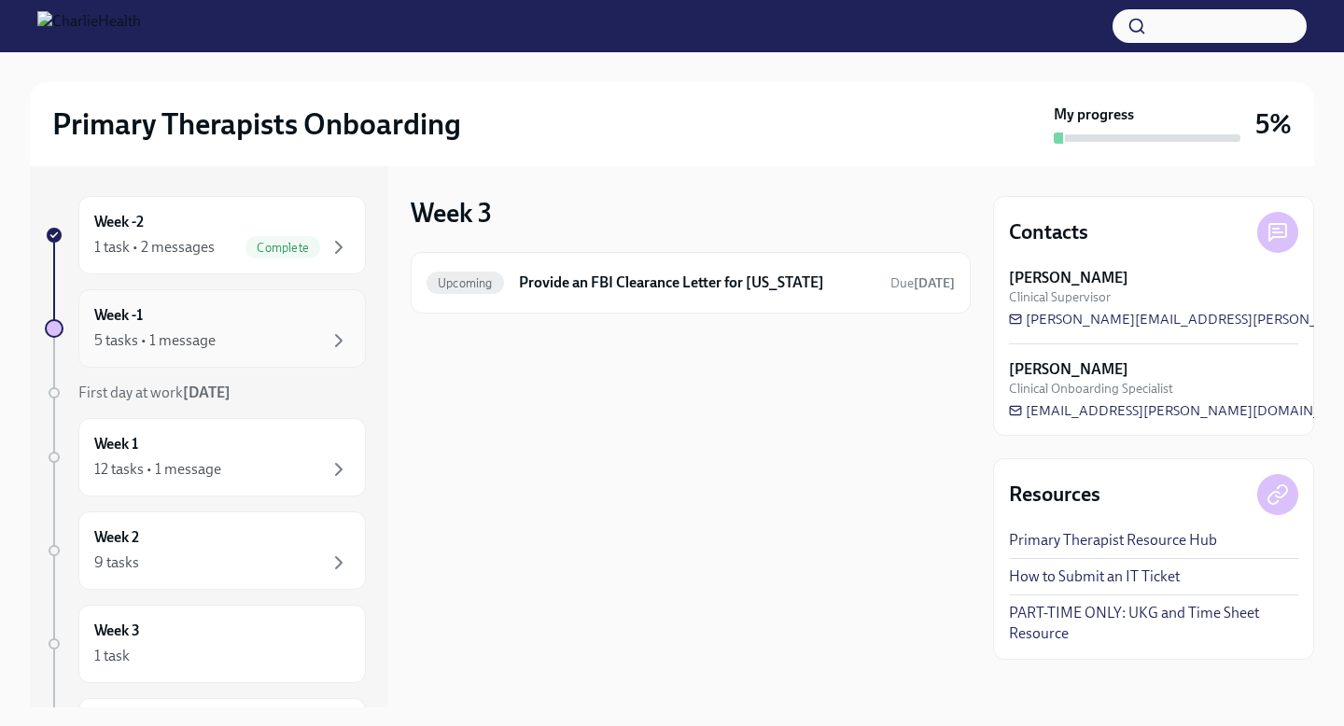
click at [252, 341] on div "5 tasks • 1 message" at bounding box center [222, 341] width 256 height 22
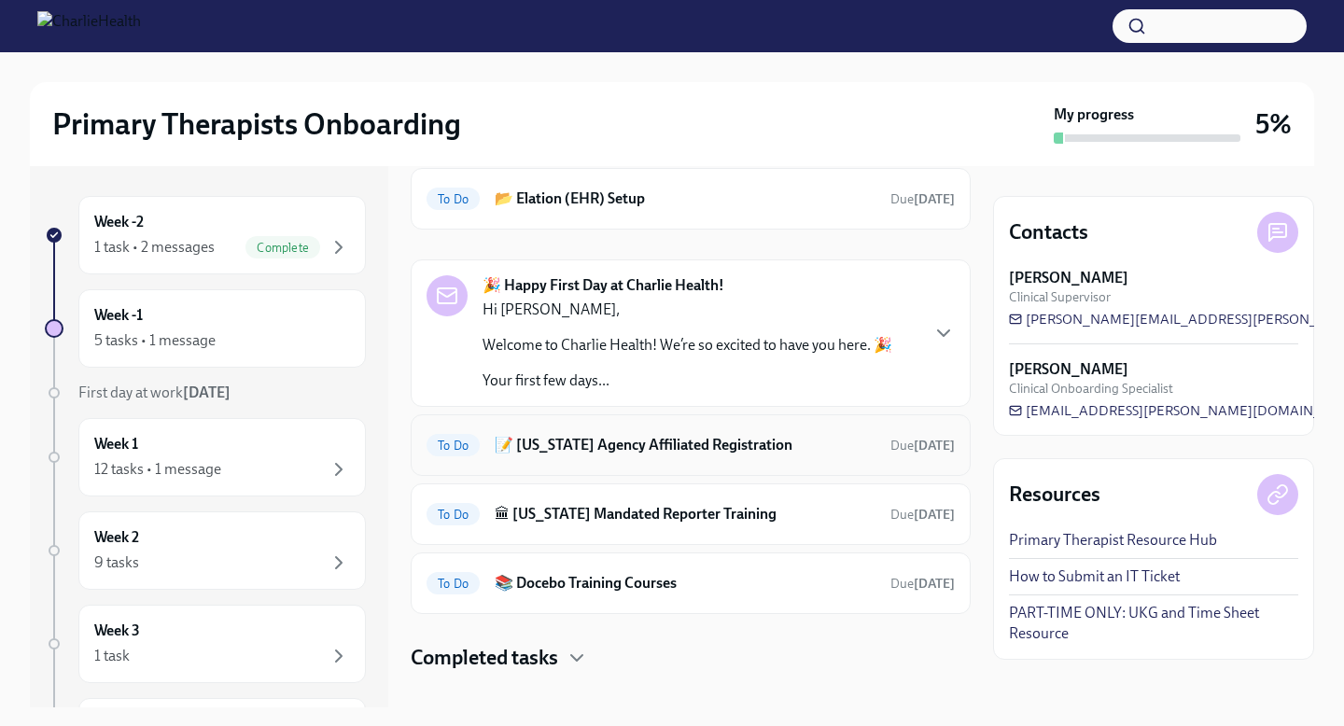
scroll to position [92, 0]
